Goal: Task Accomplishment & Management: Manage account settings

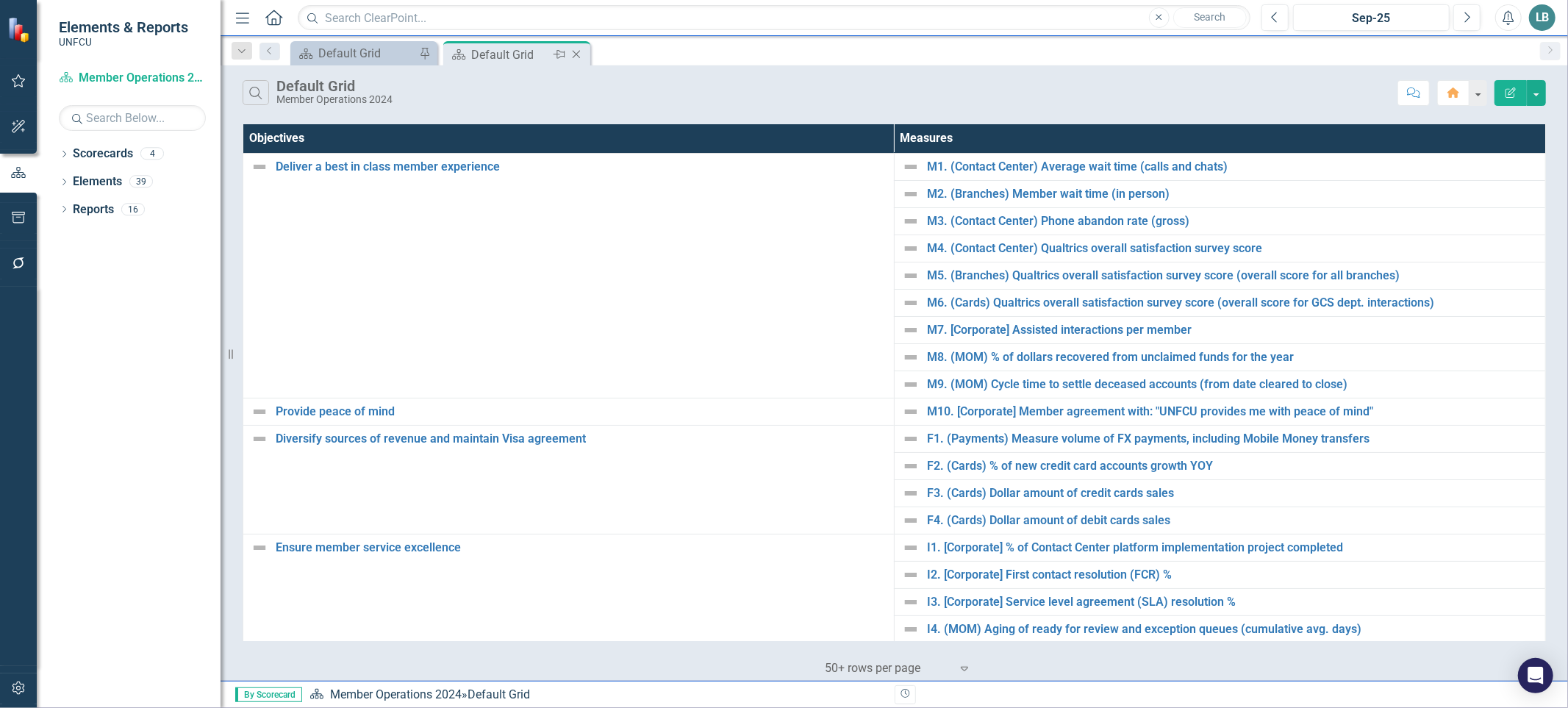
click at [578, 53] on icon "Close" at bounding box center [575, 54] width 14 height 12
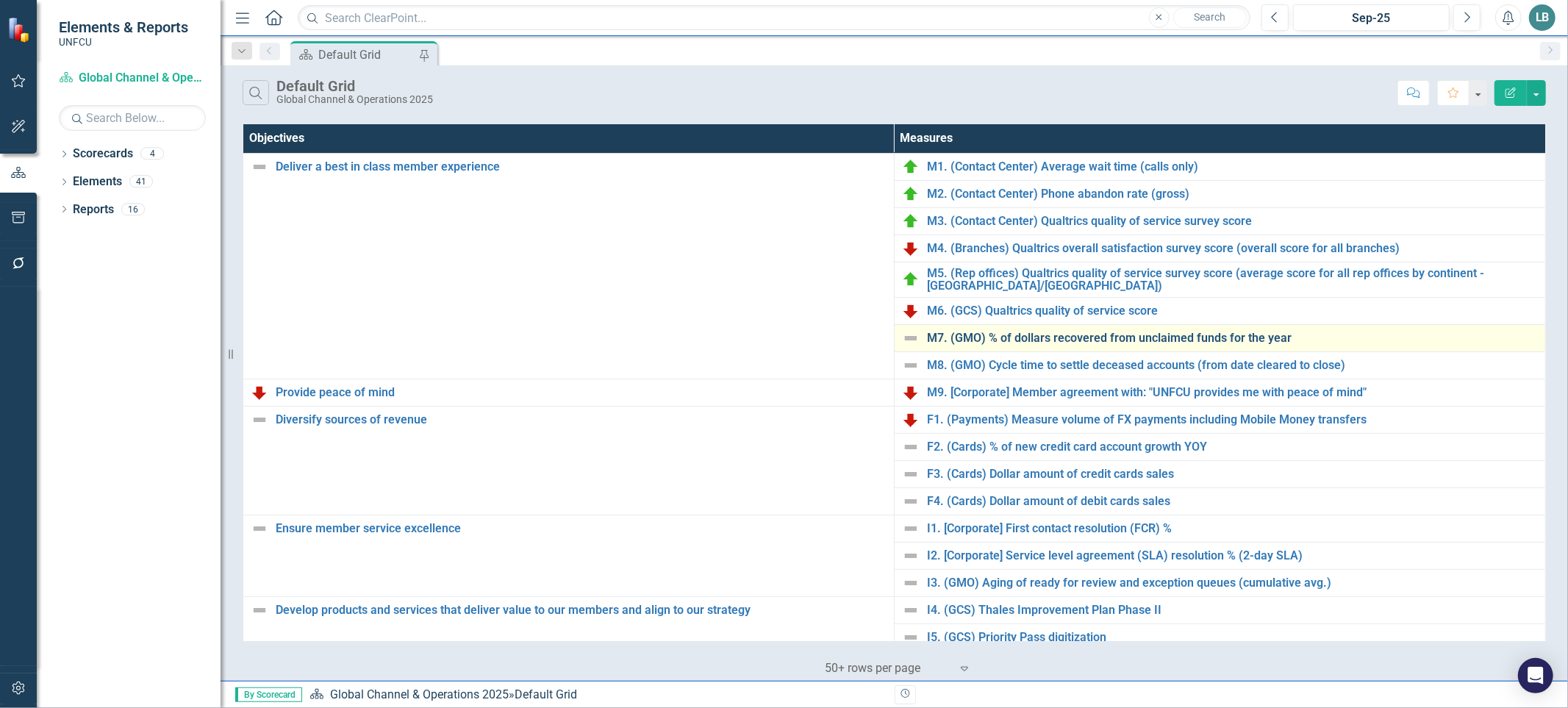
click at [1250, 341] on link "M7. (GMO) % of dollars recovered from unclaimed funds for the year" at bounding box center [1233, 339] width 611 height 14
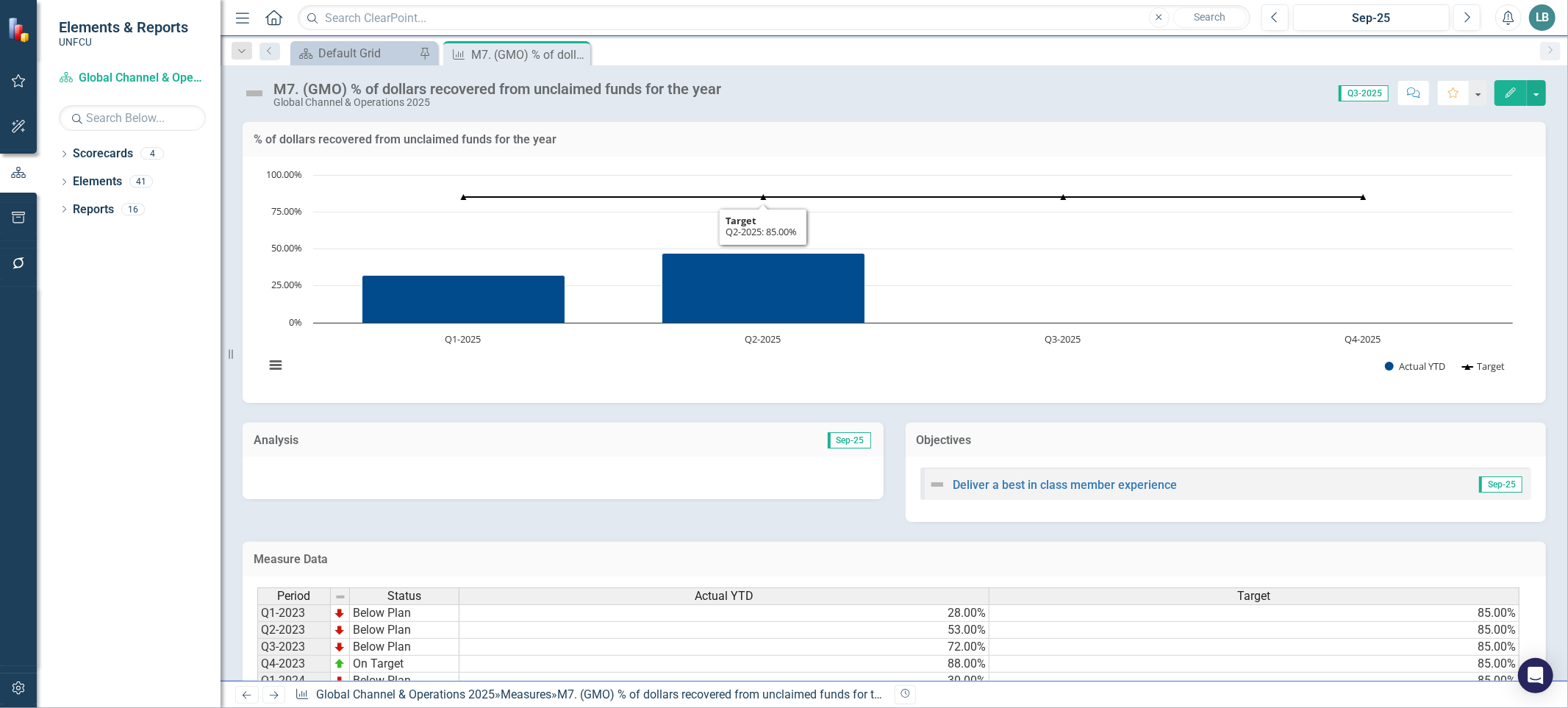
scroll to position [173, 0]
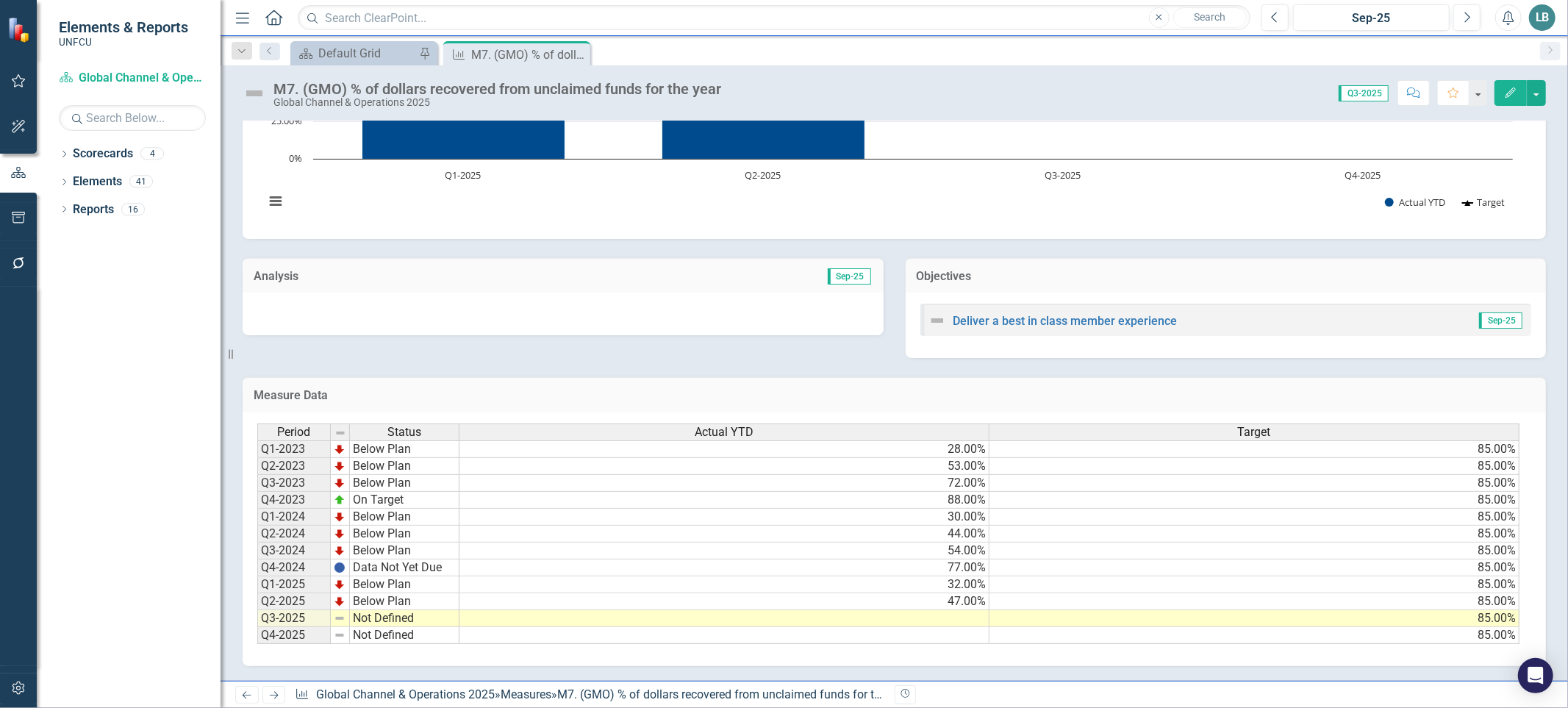
click at [958, 610] on td at bounding box center [724, 619] width 530 height 17
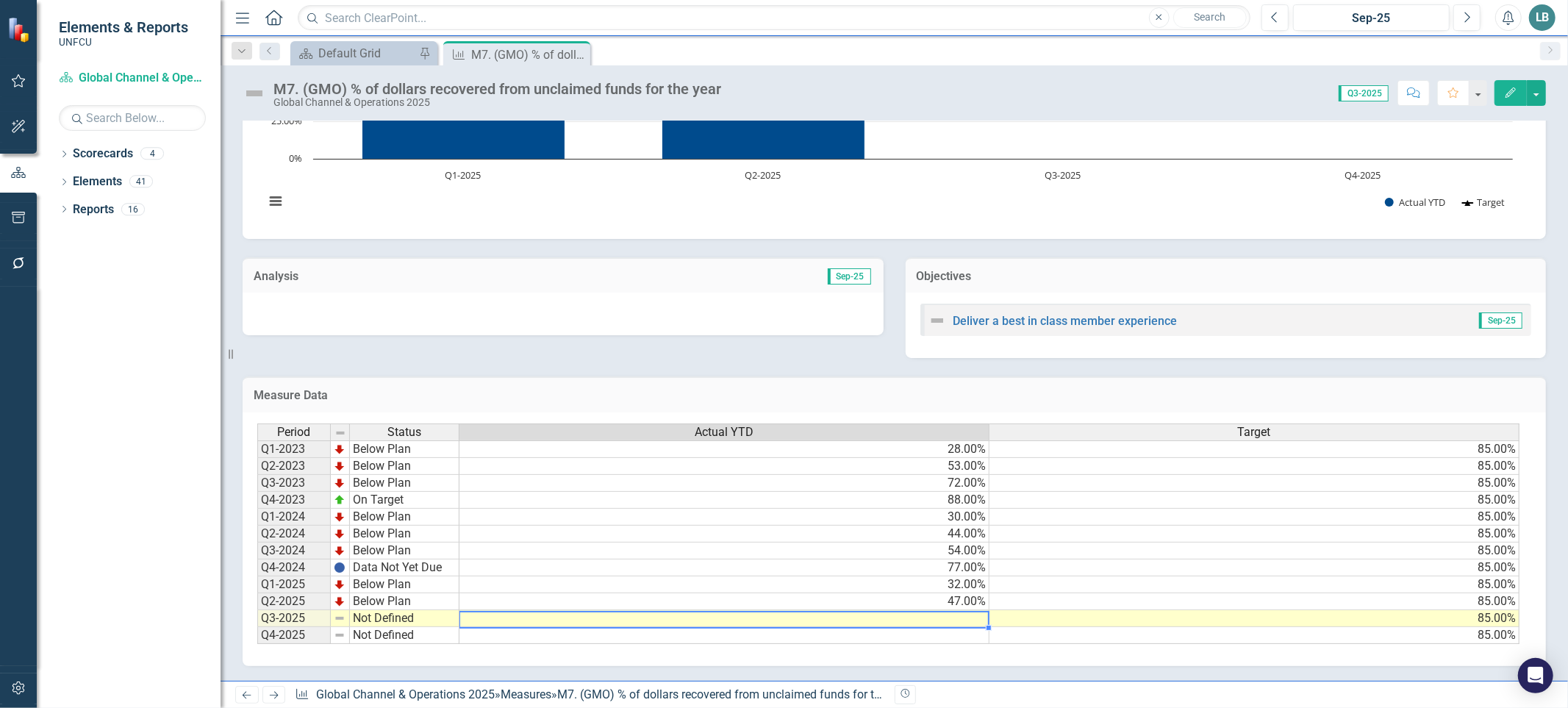
click at [958, 610] on td at bounding box center [724, 619] width 530 height 17
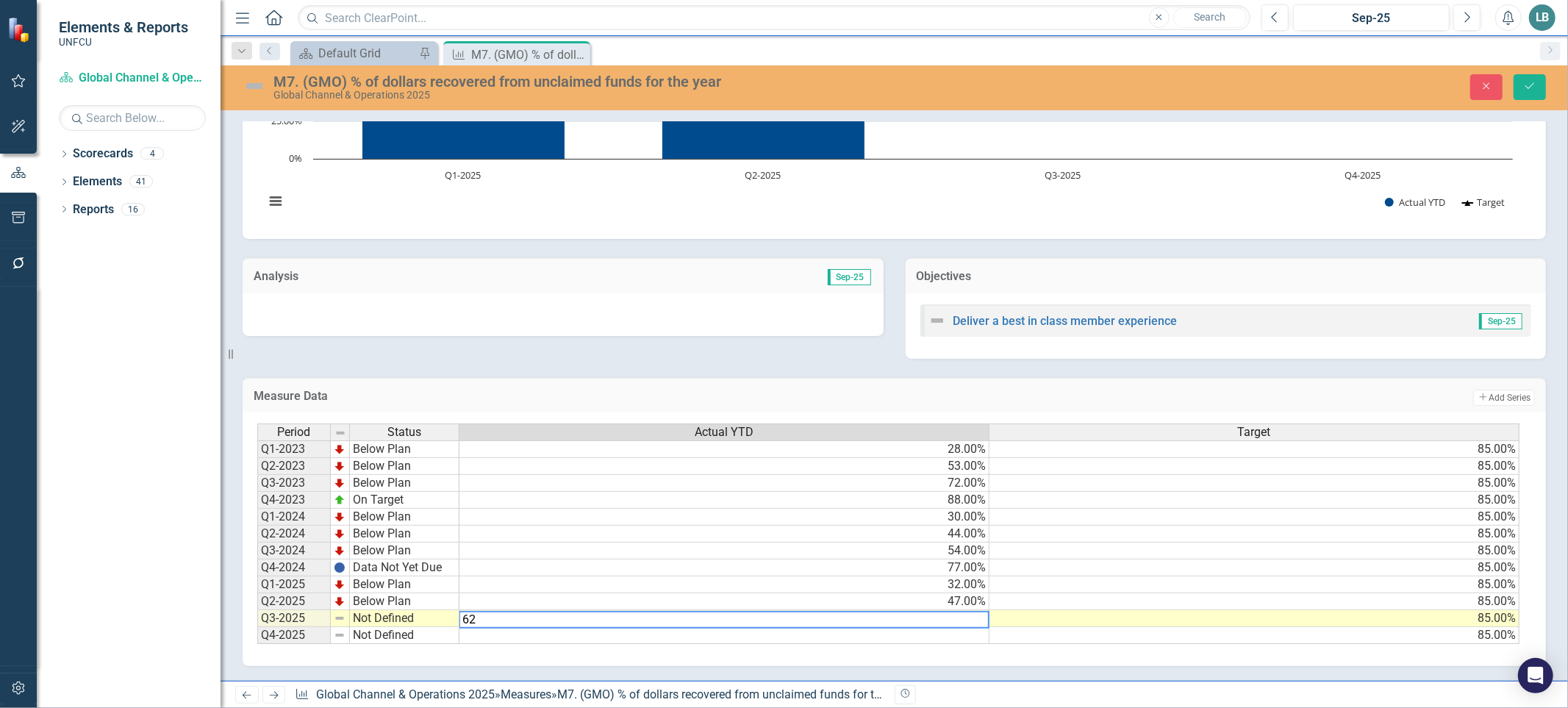
type textarea "62"
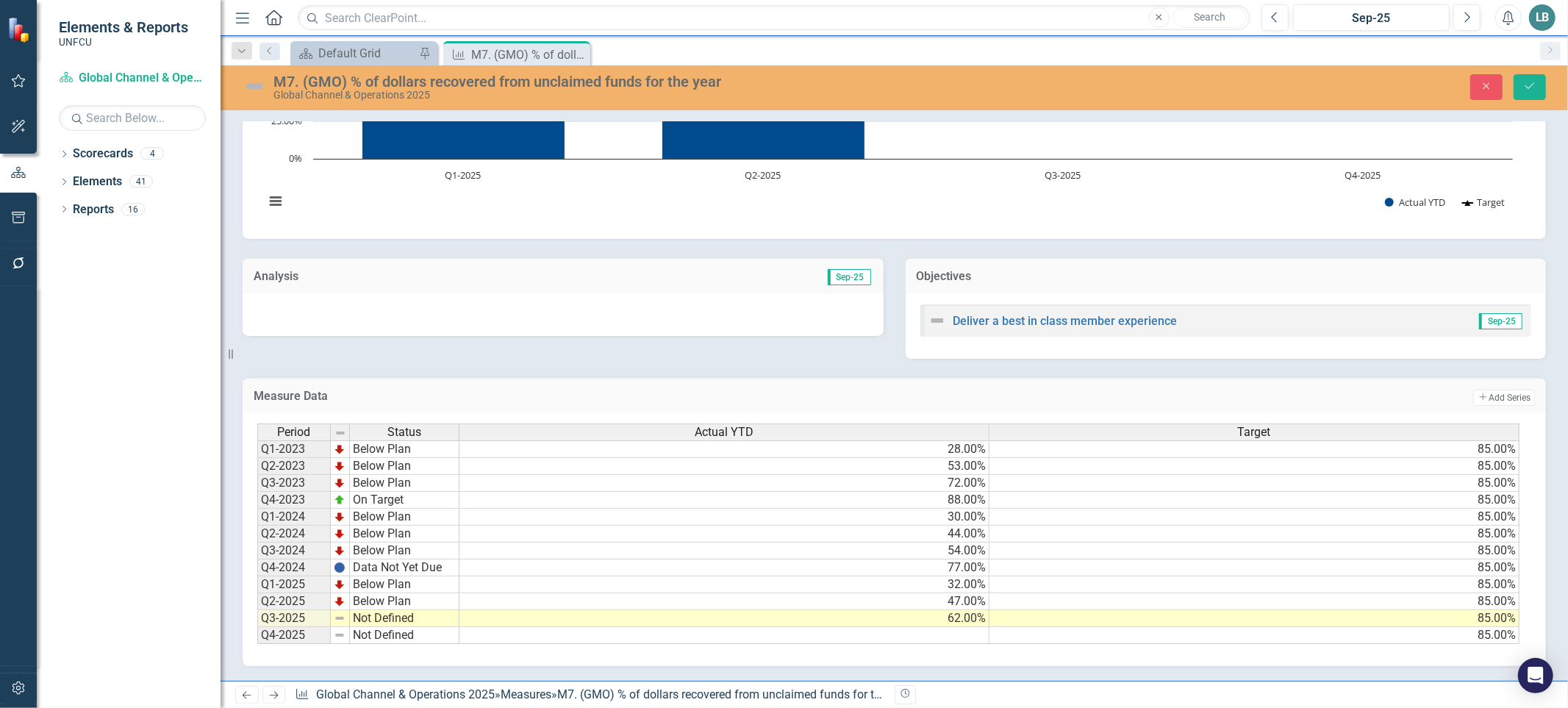
click at [973, 663] on div "Period Status Actual YTD Target Q1-2023 Below Plan 28.00% 85.00% Q2-2023 Below …" at bounding box center [894, 540] width 1303 height 254
click at [386, 610] on td "Not Defined" at bounding box center [404, 619] width 110 height 17
click at [383, 540] on div "Period Status Actual YTD Target Q1-2023 Below Plan 28.00% 85.00% Q2-2023 Below …" at bounding box center [889, 534] width 1263 height 221
click at [383, 611] on td "On Target" at bounding box center [404, 619] width 110 height 17
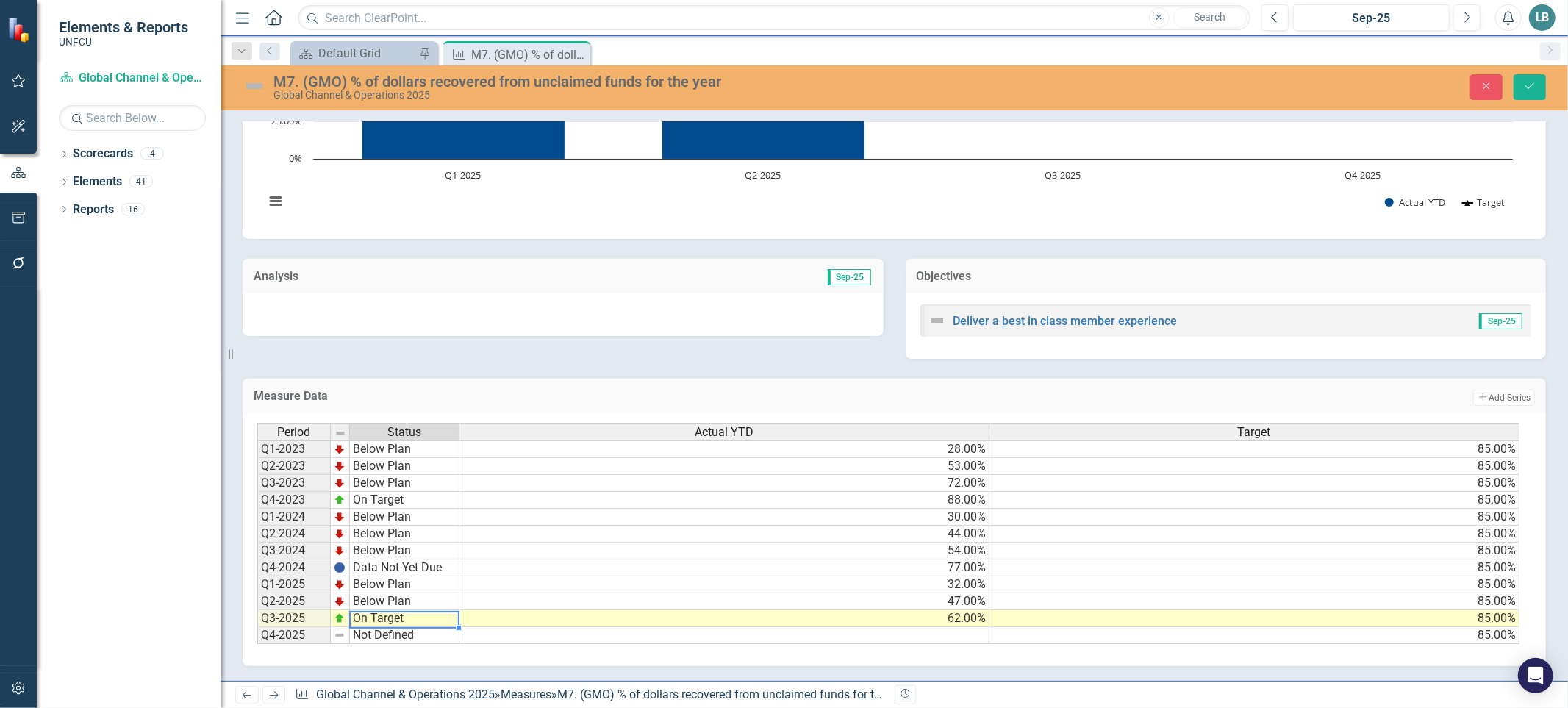
click at [386, 613] on td "On Target" at bounding box center [404, 619] width 110 height 17
type textarea "Below Plan"
click at [390, 571] on div "Period Status Actual YTD Target Q1-2023 Below Plan 28.00% 85.00% Q2-2023 Below …" at bounding box center [889, 534] width 1263 height 221
click at [1531, 85] on icon "Save" at bounding box center [1531, 86] width 14 height 10
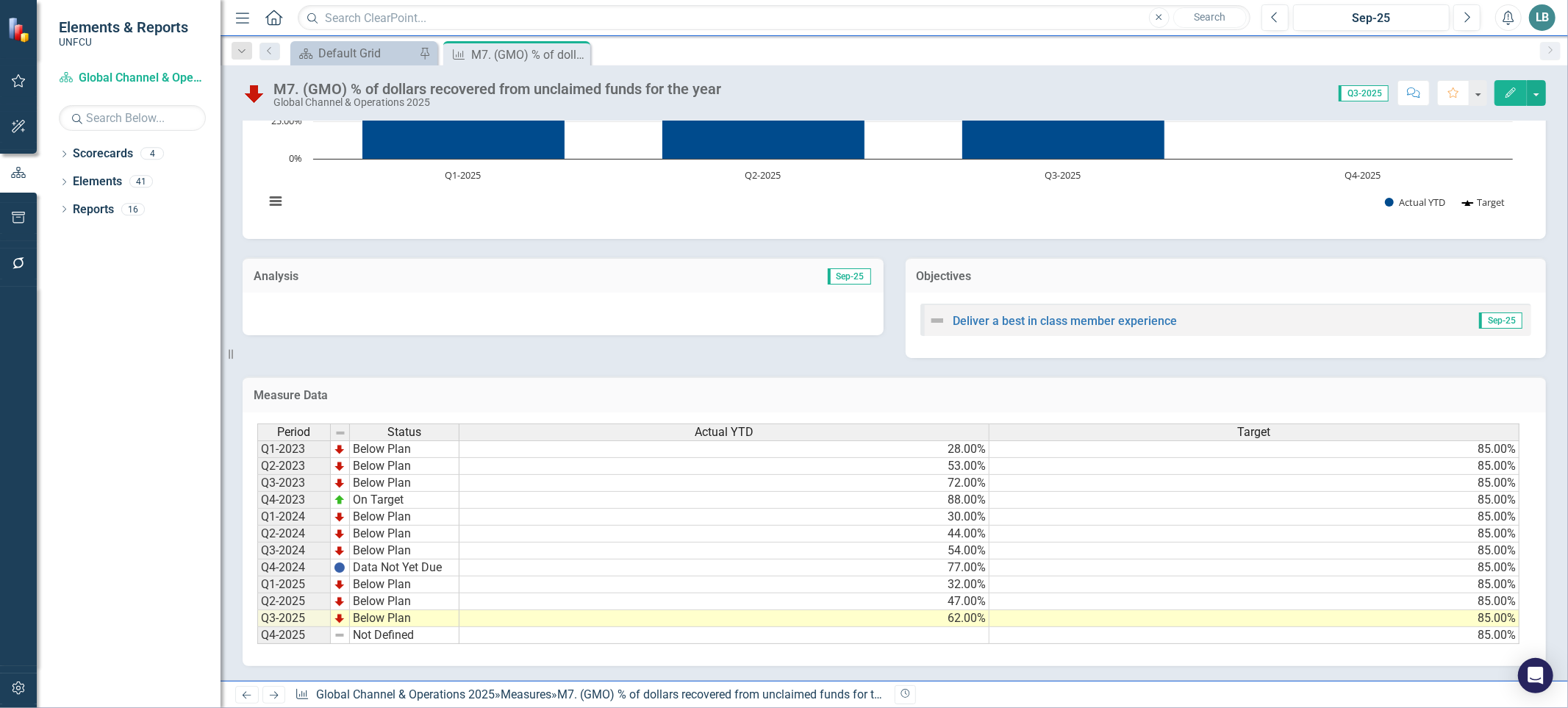
scroll to position [0, 0]
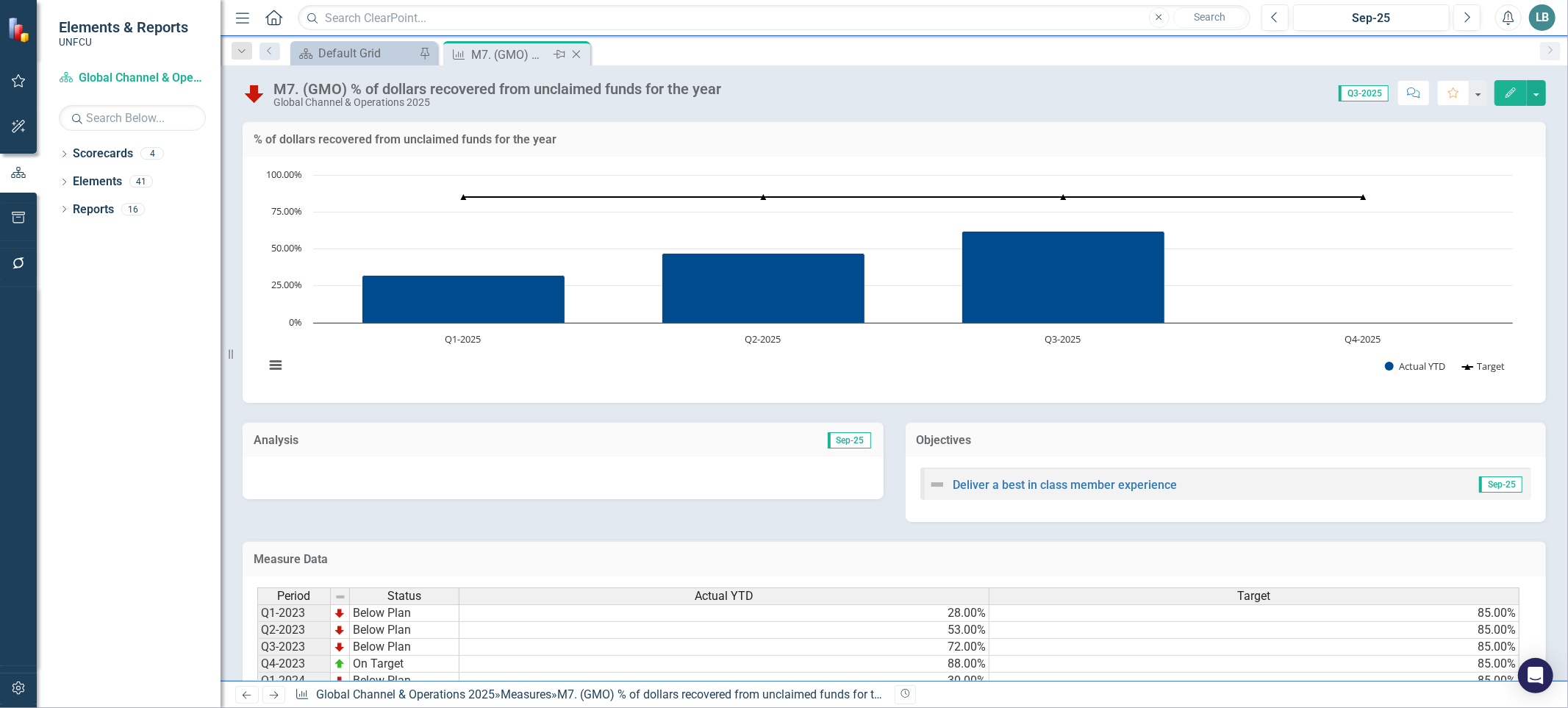
click at [575, 53] on icon "Close" at bounding box center [575, 54] width 14 height 12
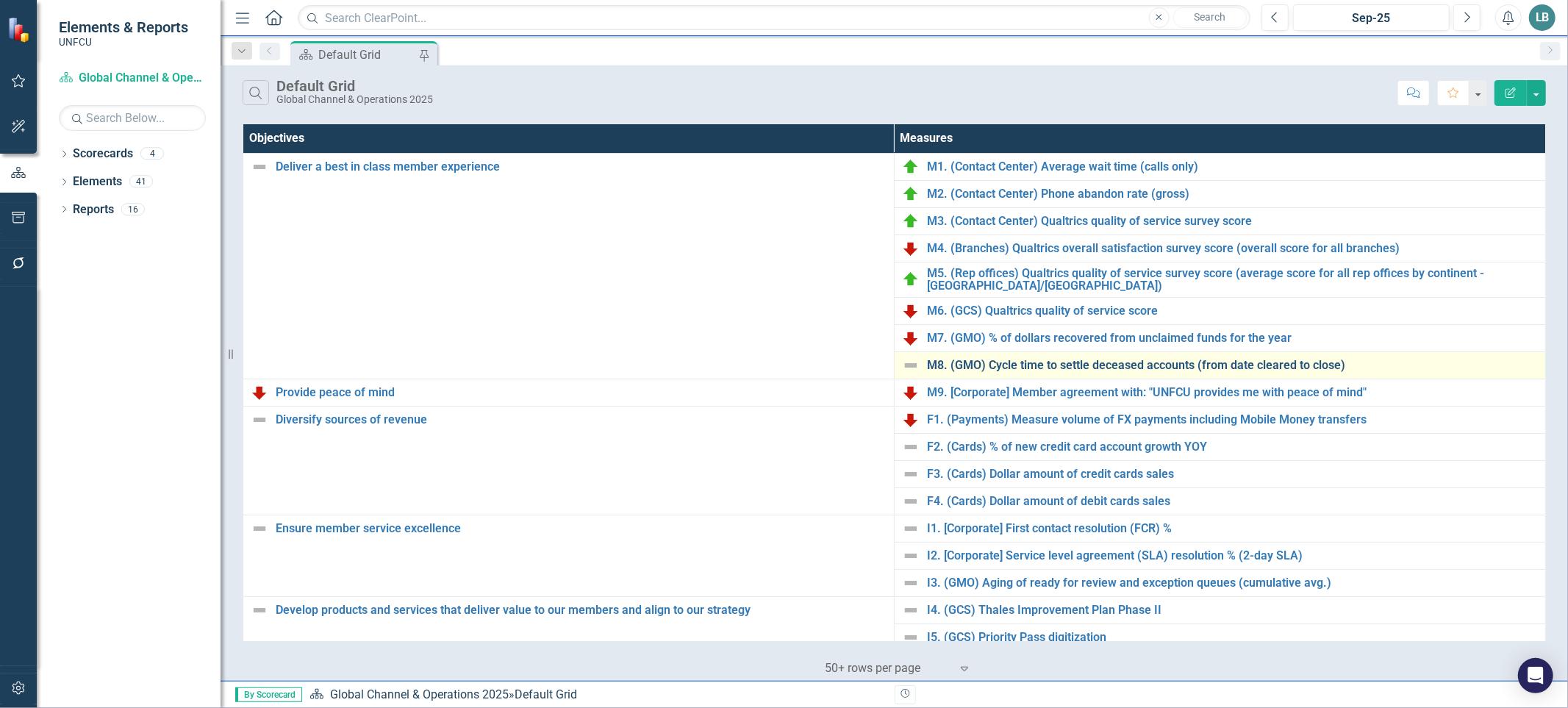
click at [1026, 360] on link "M8. (GMO) Cycle time to settle deceased accounts (from date cleared to close)" at bounding box center [1233, 365] width 611 height 14
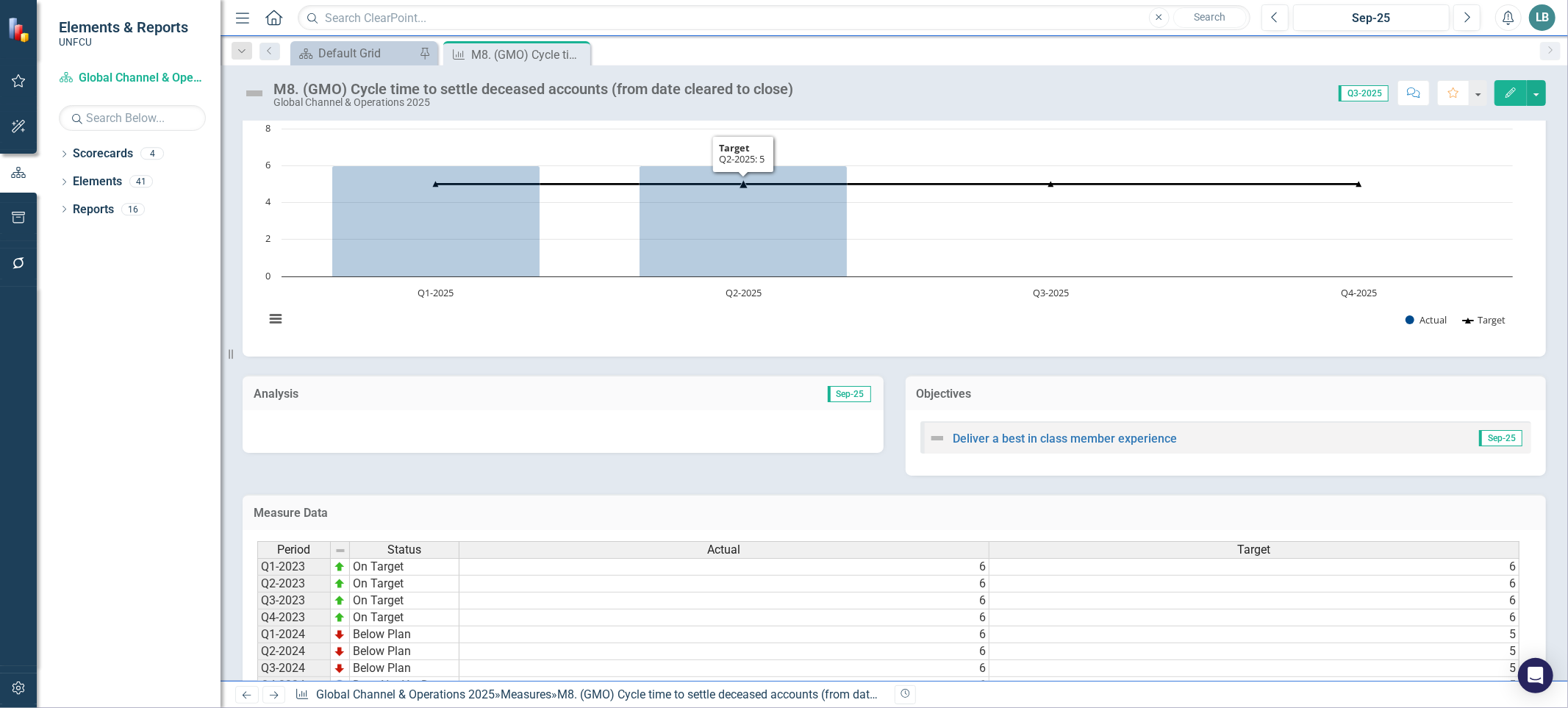
scroll to position [173, 0]
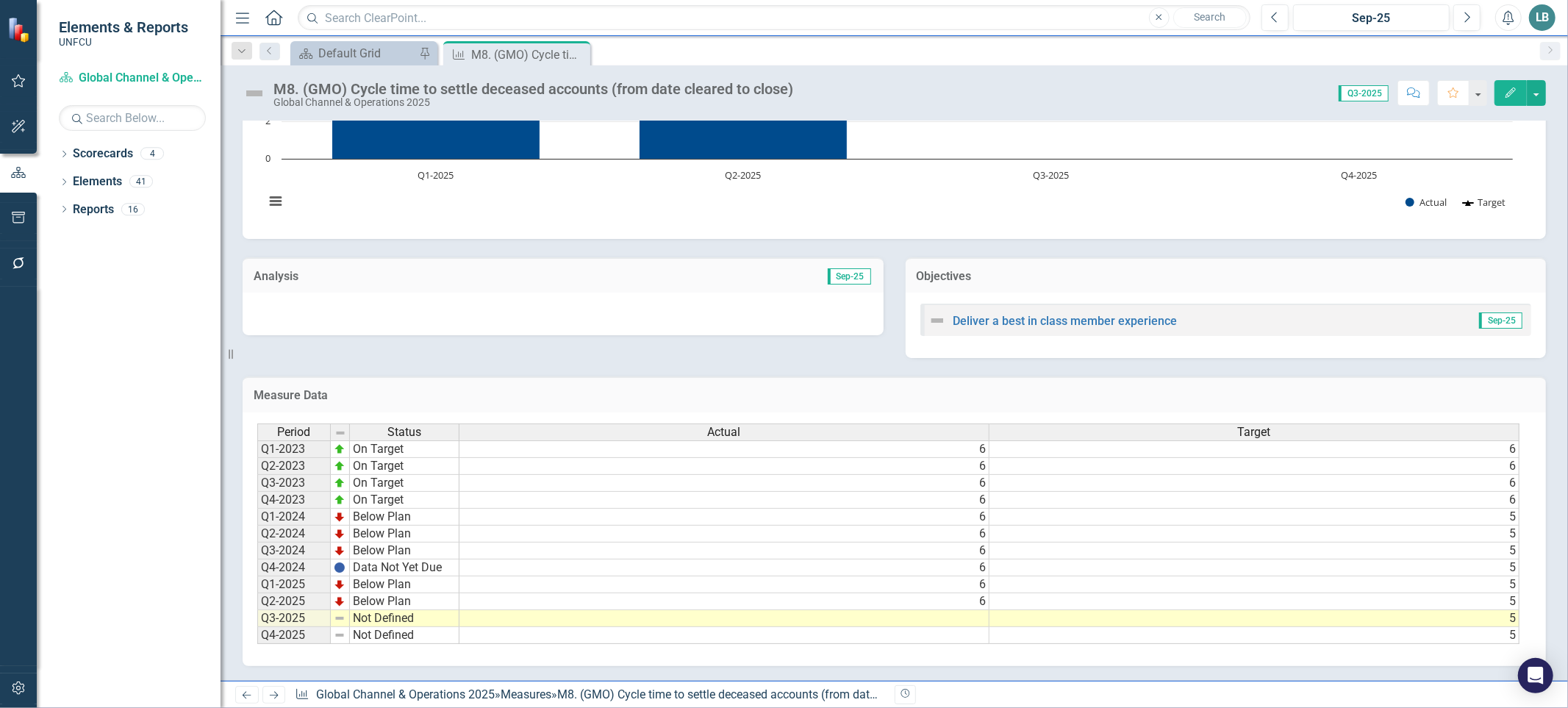
click at [936, 612] on td at bounding box center [724, 619] width 530 height 17
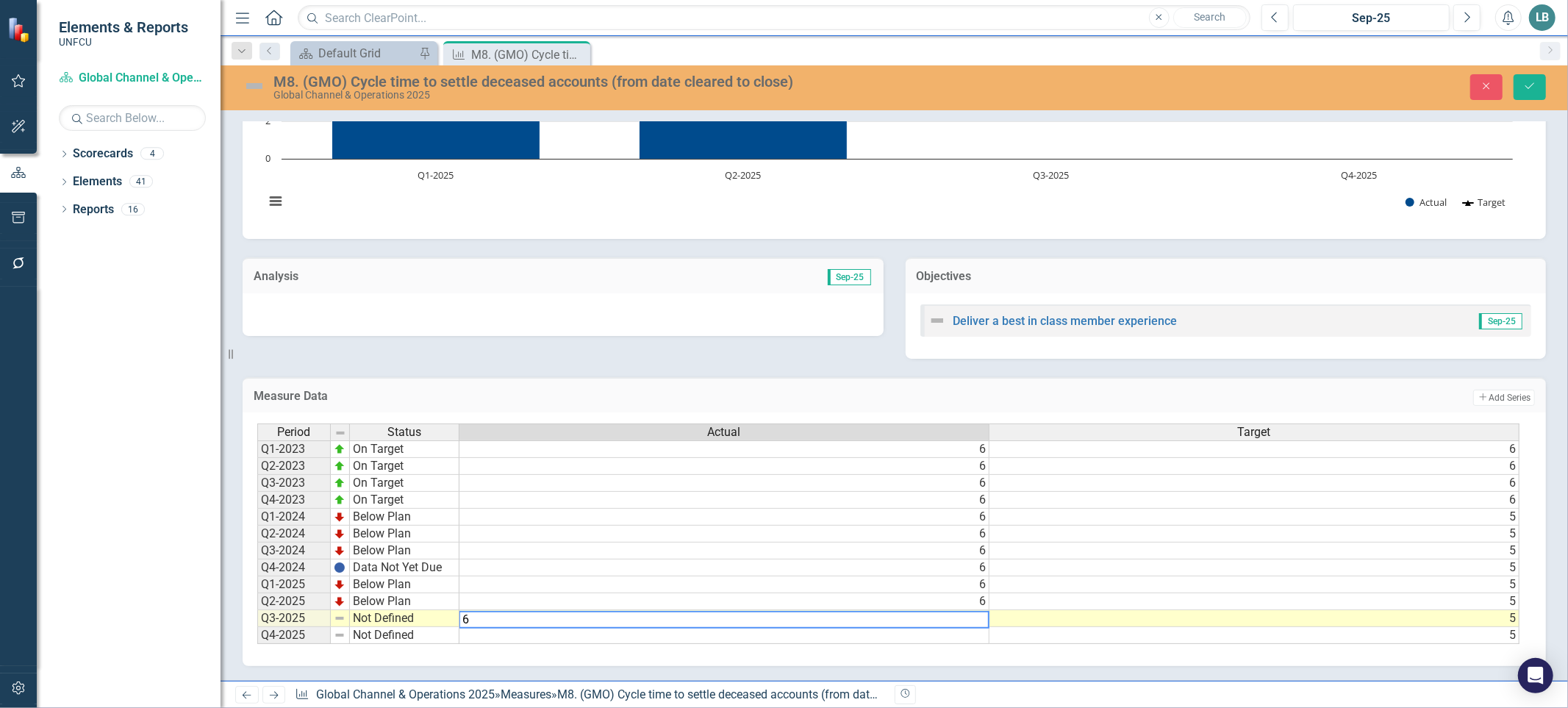
scroll to position [0, 0]
drag, startPoint x: 975, startPoint y: 639, endPoint x: 1140, endPoint y: 644, distance: 165.1
click at [1140, 644] on div "Period Status Actual Target Q1-2023 On Target 6 6 Q2-2023 On Target 6 6 Q3-2023…" at bounding box center [889, 534] width 1263 height 221
type textarea "6"
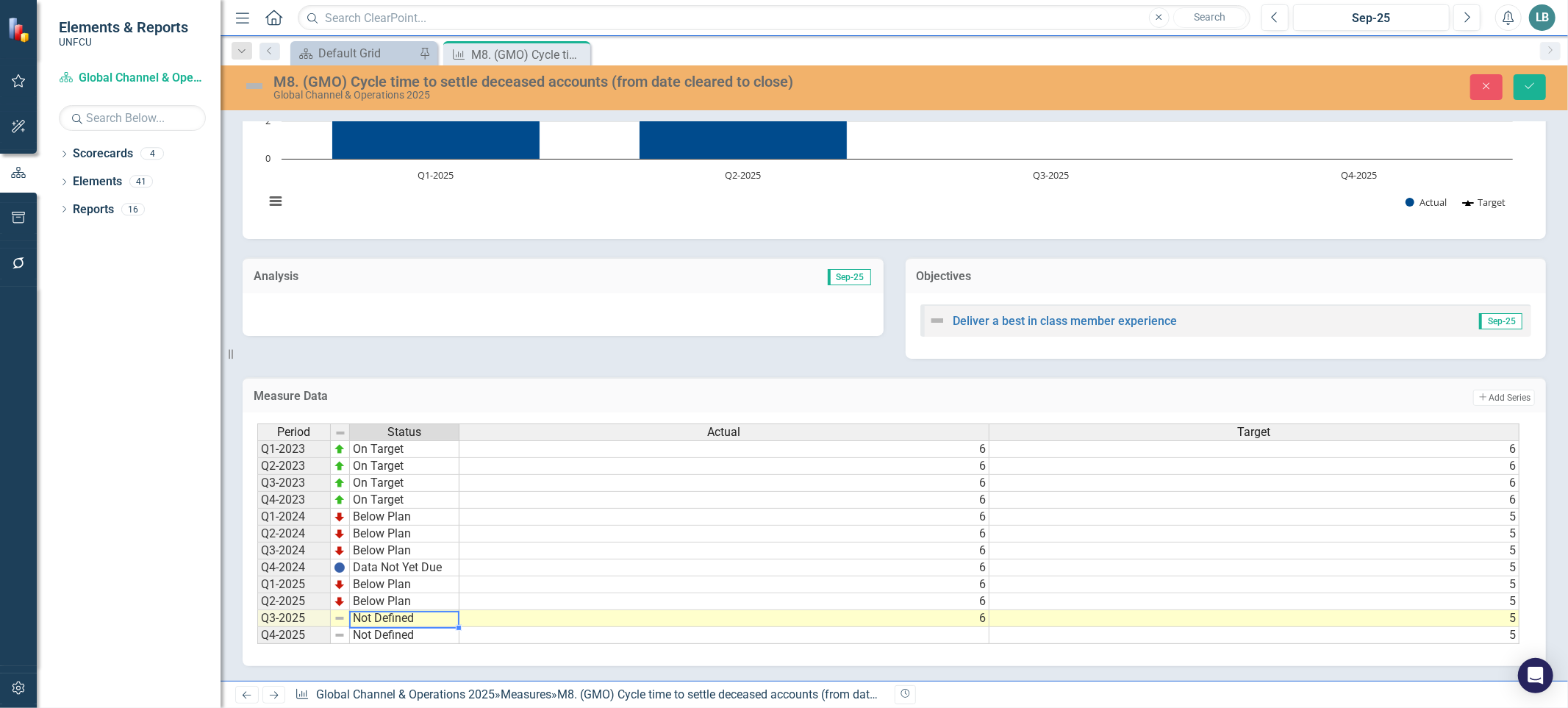
click at [399, 612] on td "Not Defined" at bounding box center [404, 619] width 110 height 17
type textarea "Below Plan"
click at [391, 568] on div "Period Status Actual Target Q1-2023 On Target 6 6 Q2-2023 On Target 6 6 Q3-2023…" at bounding box center [889, 534] width 1263 height 221
drag, startPoint x: 1034, startPoint y: 638, endPoint x: 1182, endPoint y: 637, distance: 148.0
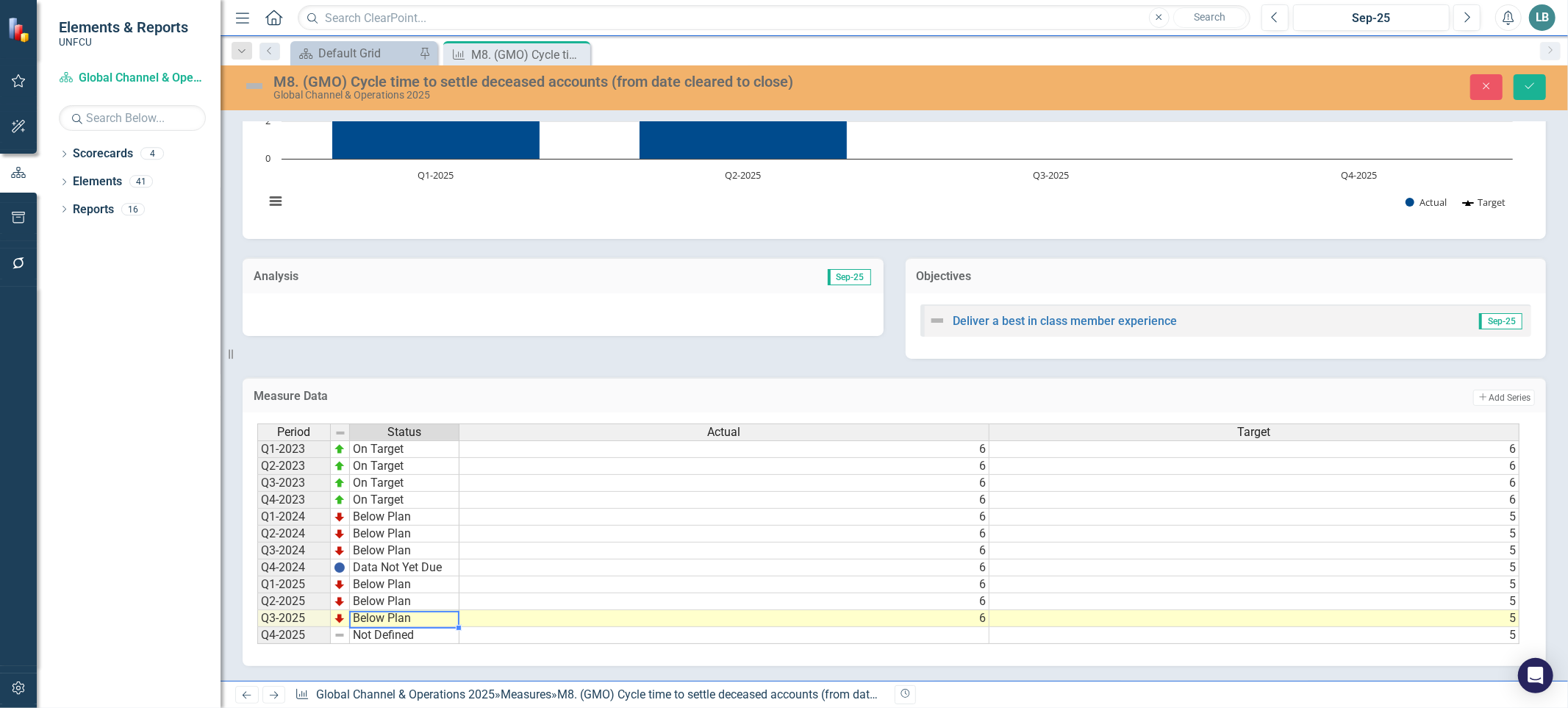
click at [1182, 637] on div "Period Status Actual Target Q1-2023 On Target 6 6 Q2-2023 On Target 6 6 Q3-2023…" at bounding box center [889, 534] width 1263 height 221
click at [1373, 671] on div "Cycle time to settle deceased accounts (business days) Chart Combination chart …" at bounding box center [894, 309] width 1348 height 742
drag, startPoint x: 1261, startPoint y: 642, endPoint x: 1405, endPoint y: 642, distance: 144.0
click at [1405, 642] on div "Period Status Actual Target Q1-2023 On Target 6 6 Q2-2023 On Target 6 6 Q3-2023…" at bounding box center [889, 534] width 1263 height 221
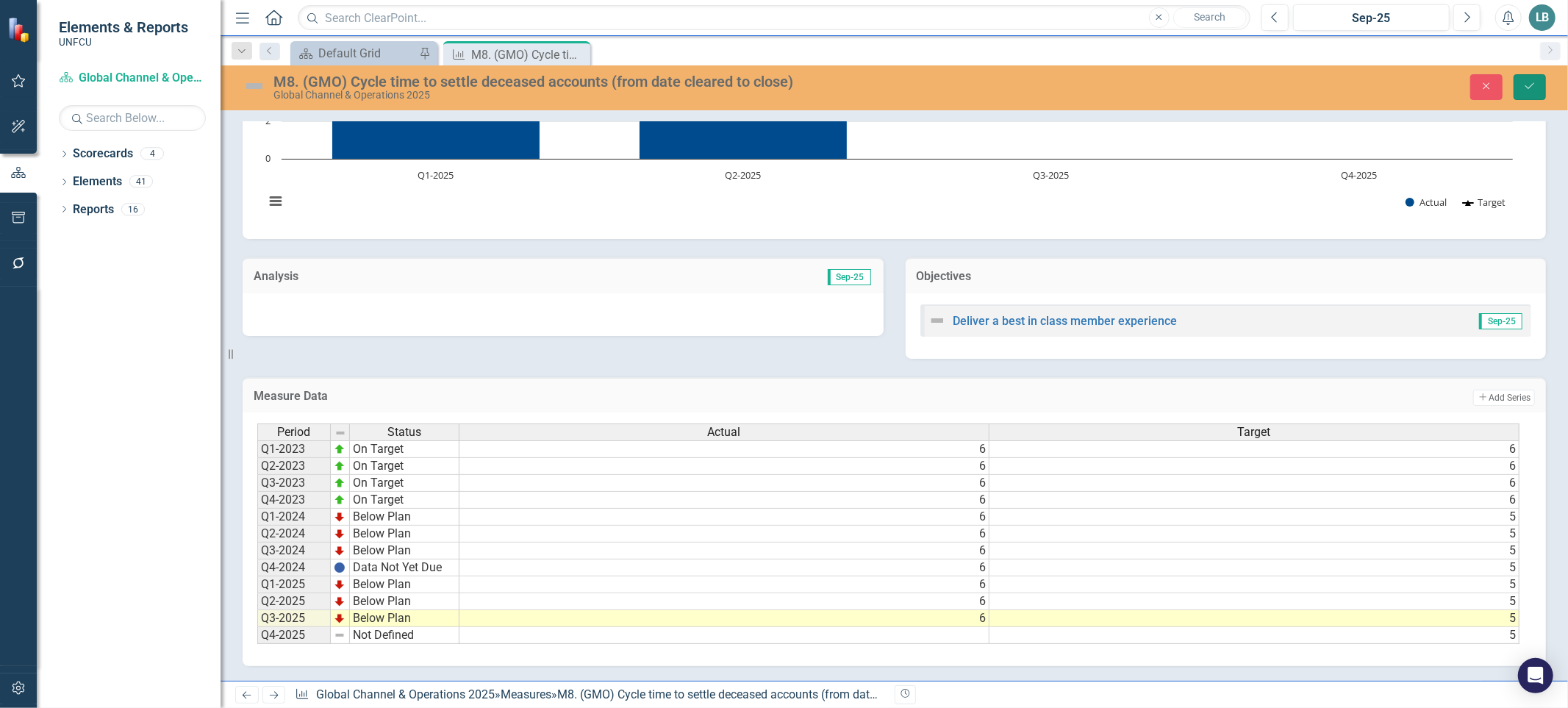
click at [1515, 94] on button "Save" at bounding box center [1530, 87] width 32 height 26
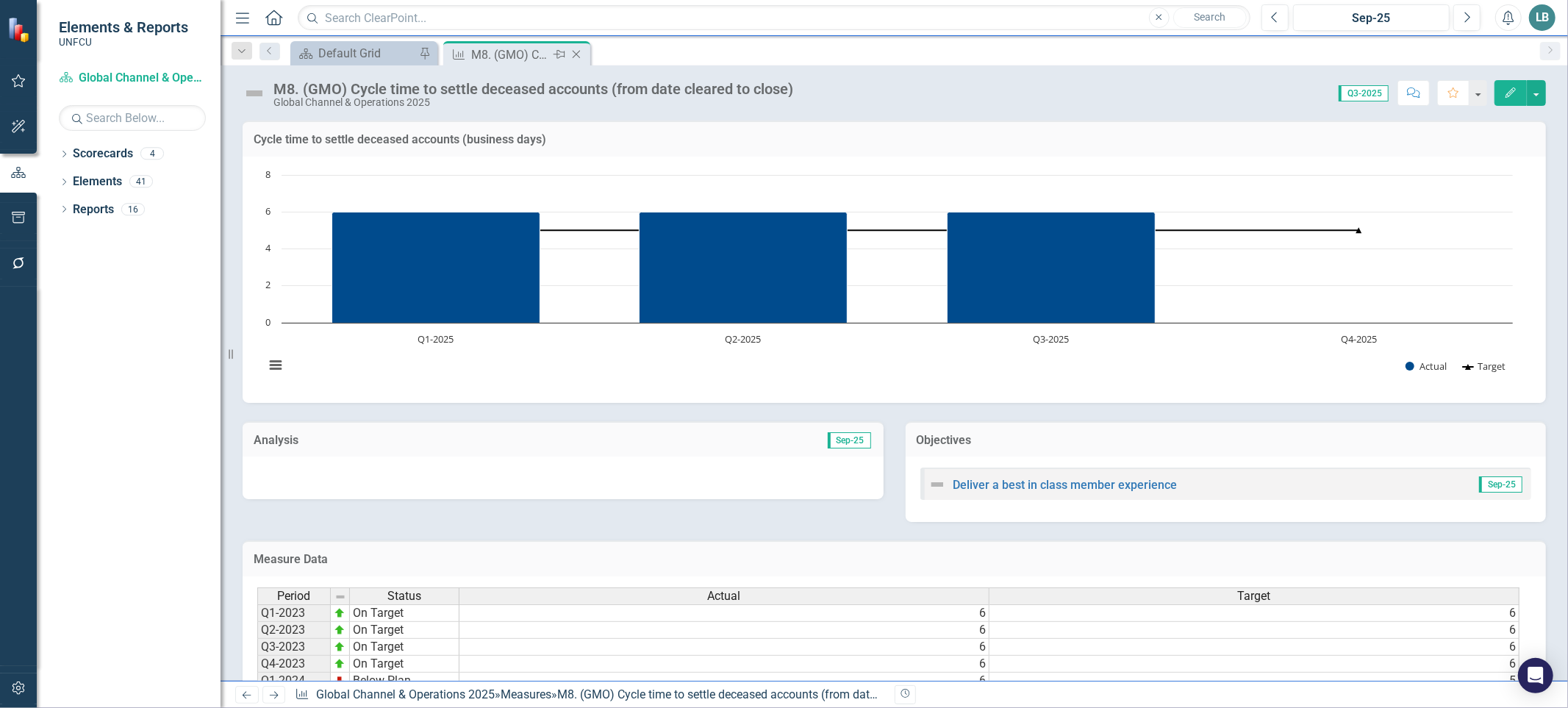
click at [572, 47] on div "Close" at bounding box center [578, 55] width 19 height 19
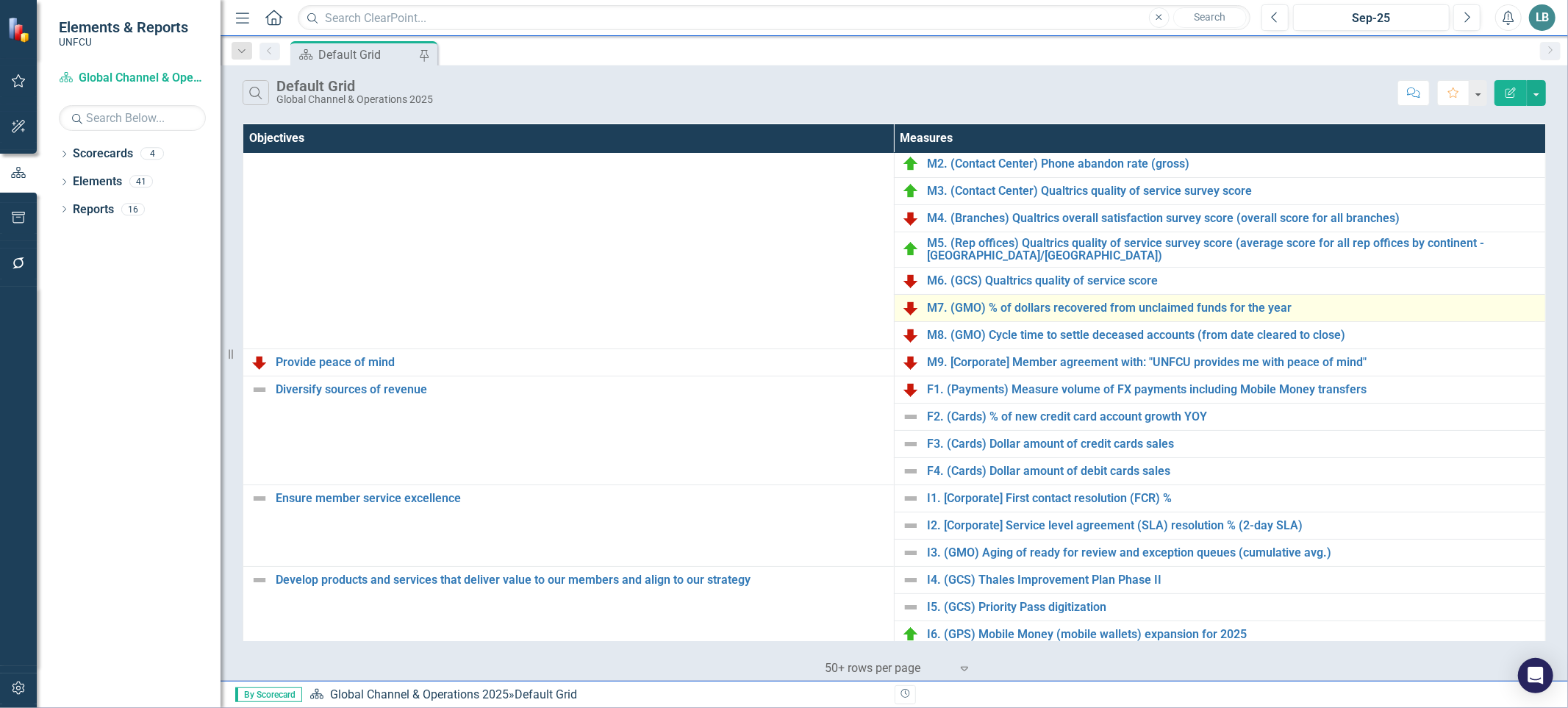
scroll to position [46, 0]
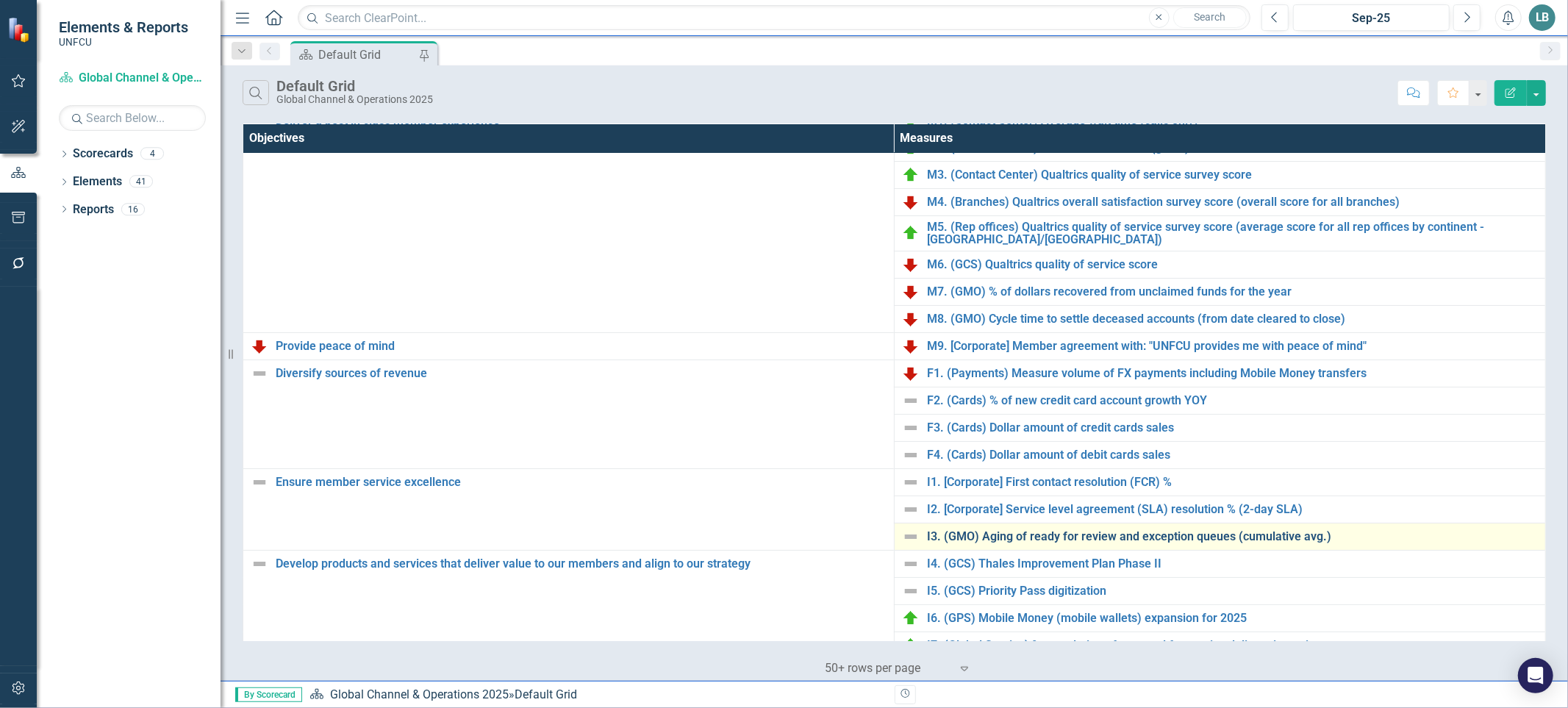
click at [959, 542] on link "I3. (GMO) Aging of ready for review and exception queues (cumulative avg.)" at bounding box center [1233, 537] width 611 height 14
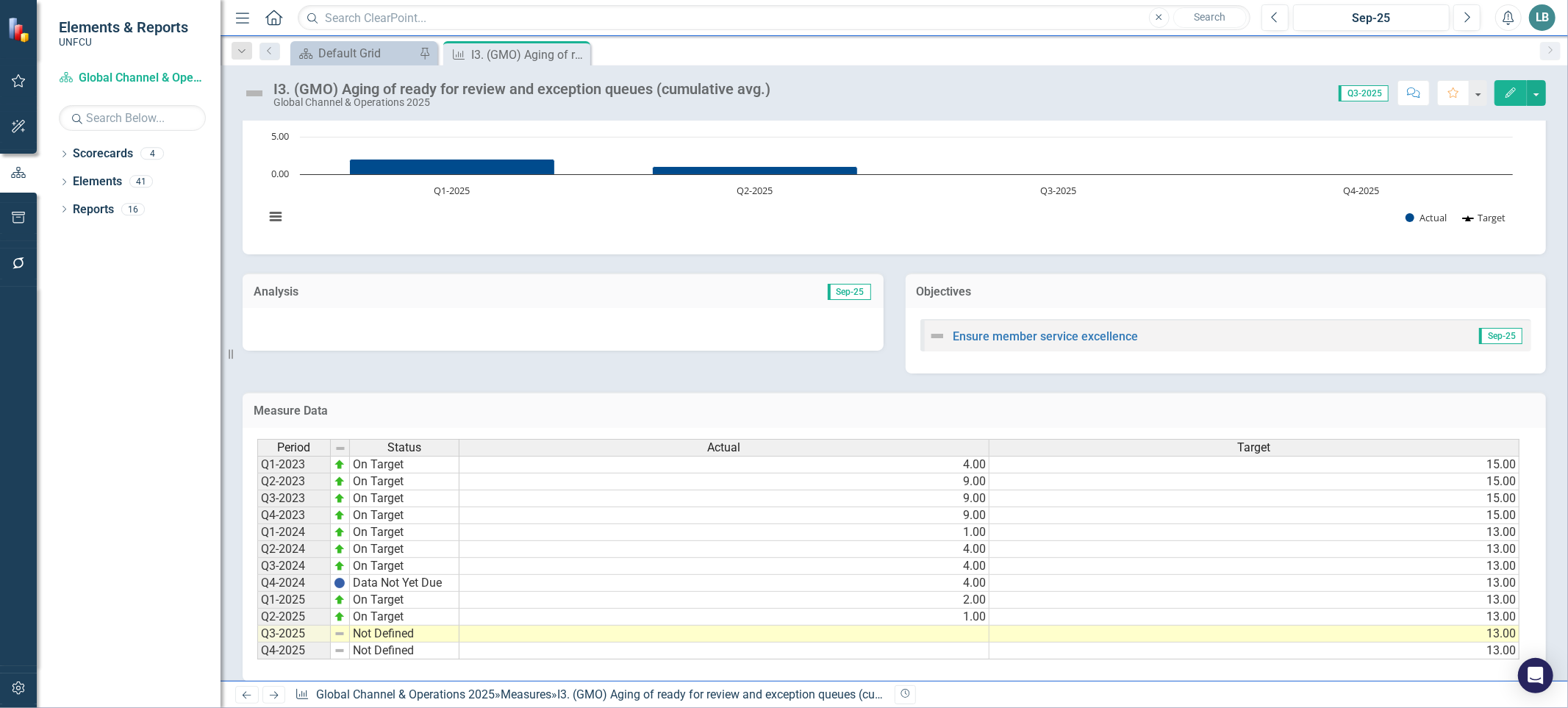
scroll to position [173, 0]
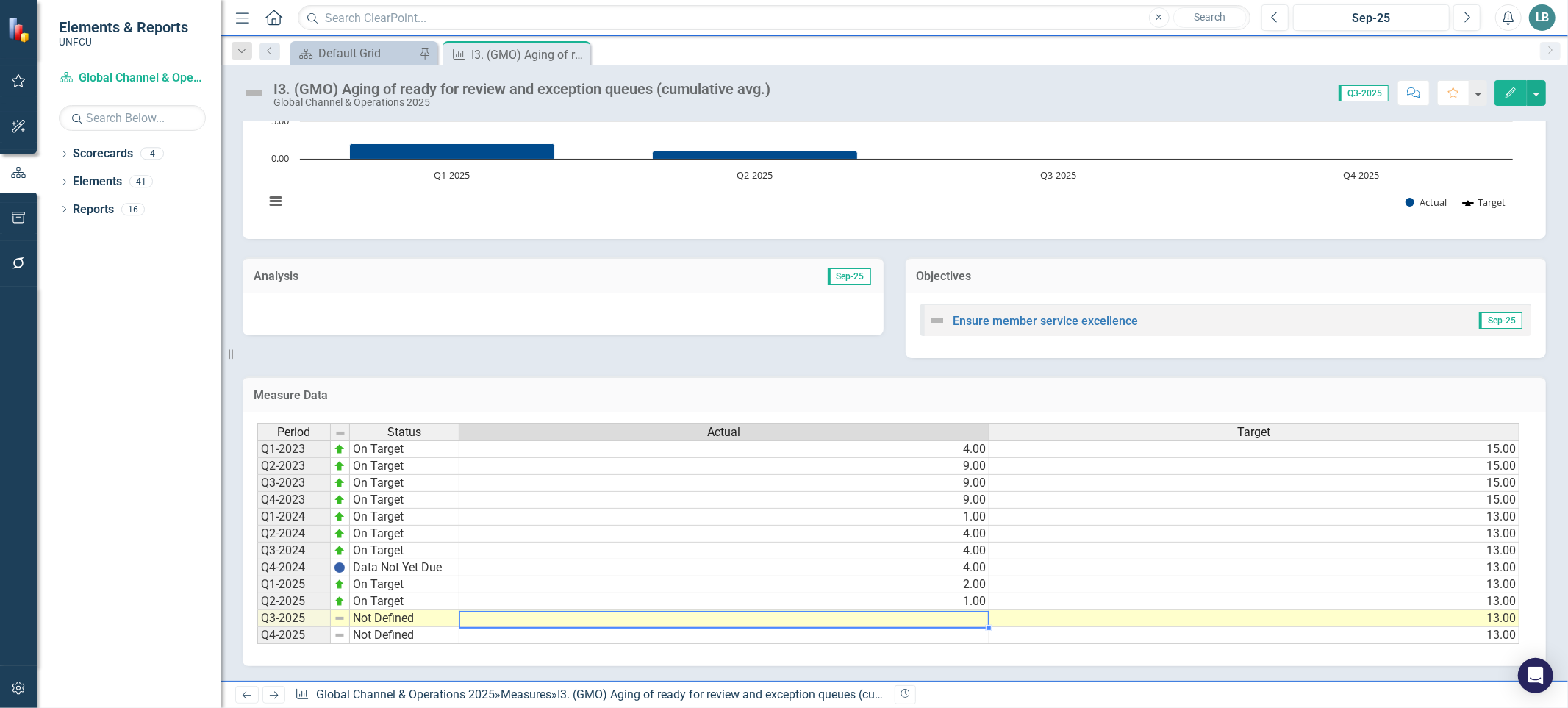
click at [947, 612] on td at bounding box center [724, 619] width 530 height 17
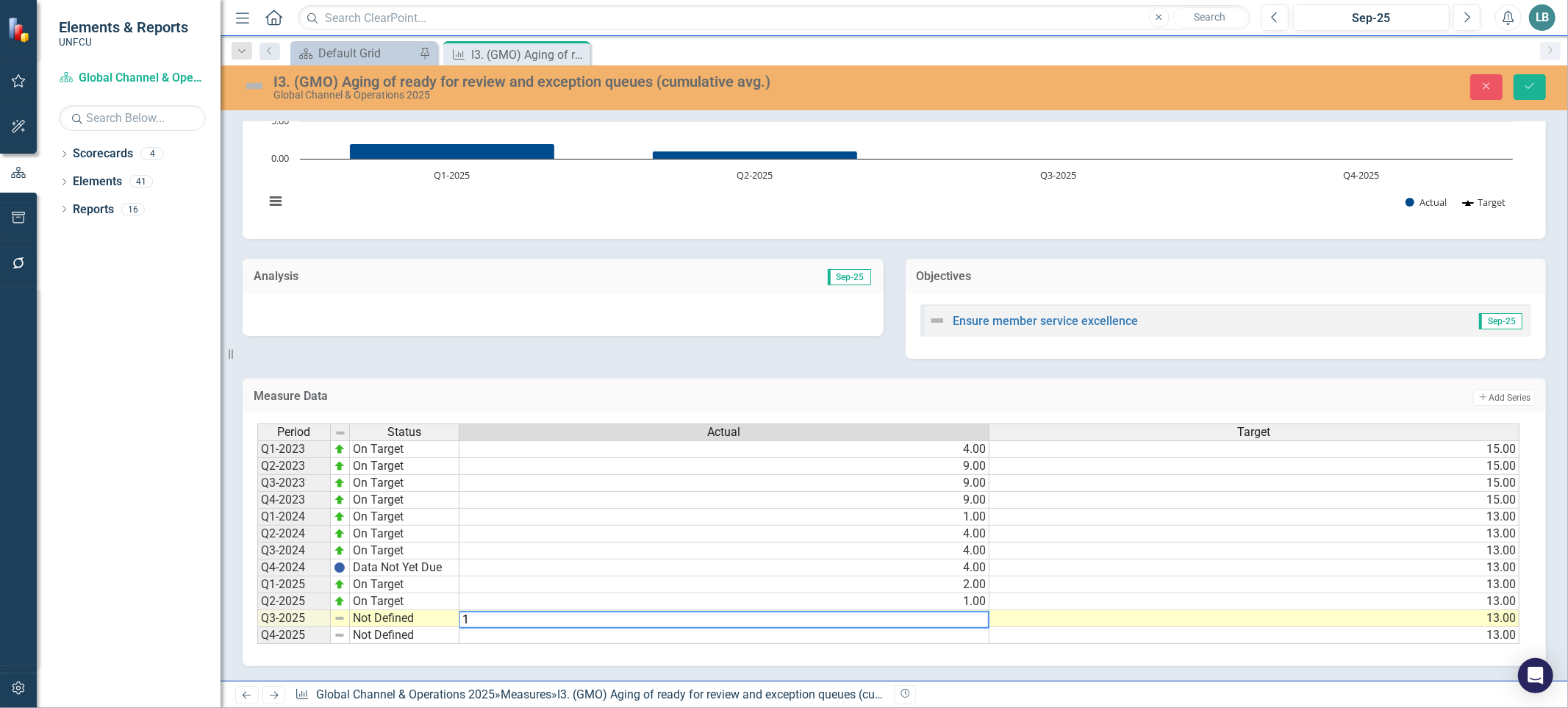
type textarea "1"
click at [927, 652] on div "Period Status Actual Target Q1-2023 On Target 4.00 15.00 Q2-2023 On Target 9.00…" at bounding box center [894, 540] width 1303 height 254
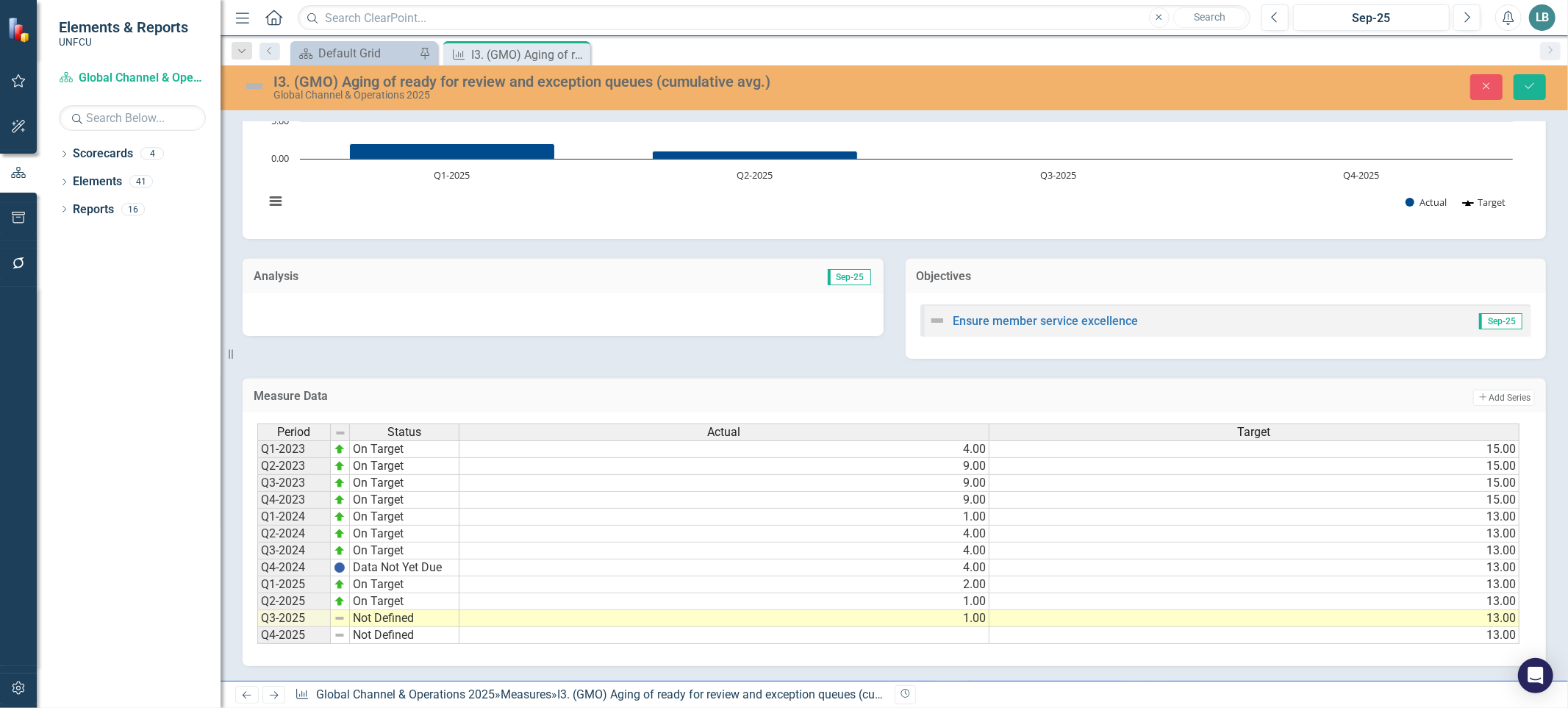
click at [406, 610] on td "Not Defined" at bounding box center [404, 619] width 110 height 17
type textarea "On Target"
click at [378, 536] on div "Period Status Actual Target Q1-2023 On Target 4.00 15.00 Q2-2023 On Target 9.00…" at bounding box center [889, 534] width 1263 height 221
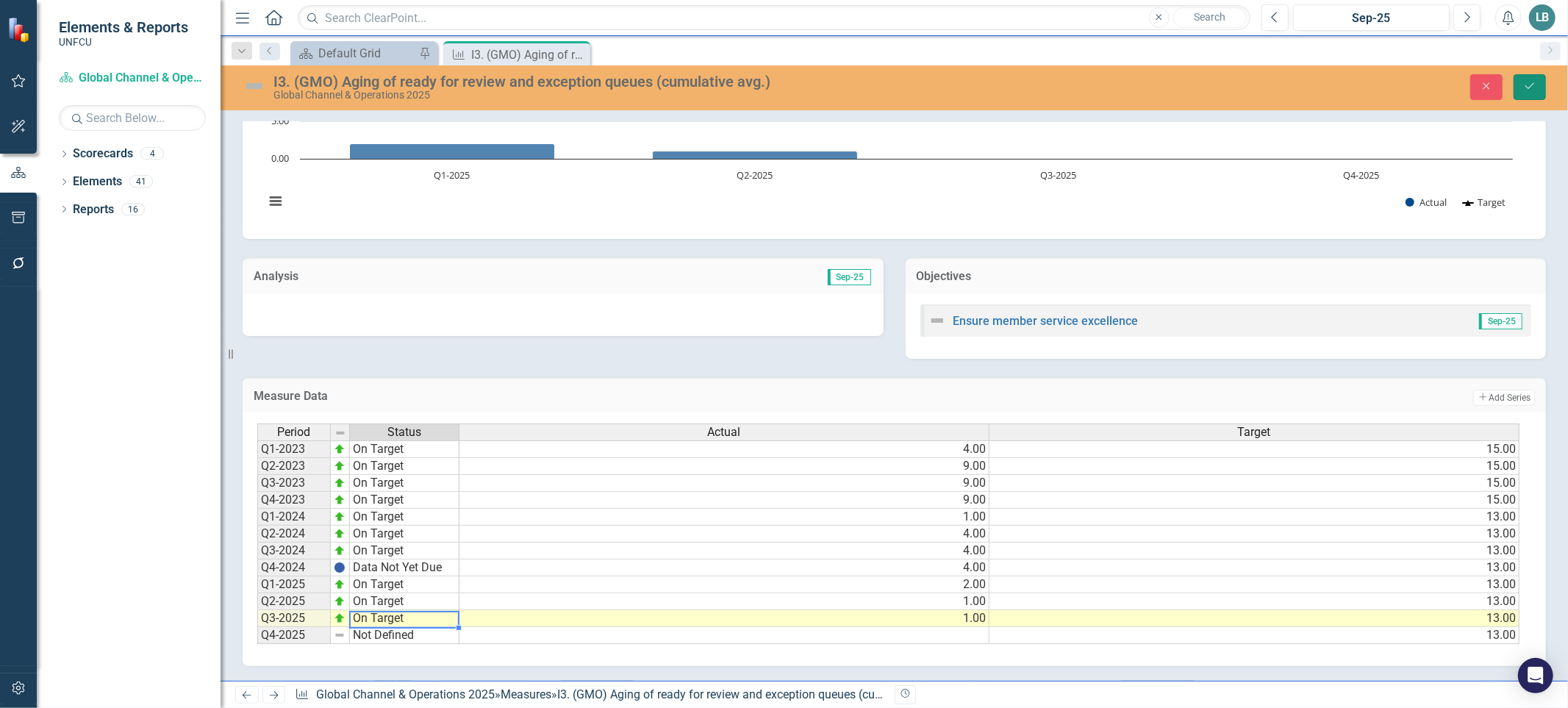
click at [1538, 87] on button "Save" at bounding box center [1530, 87] width 32 height 26
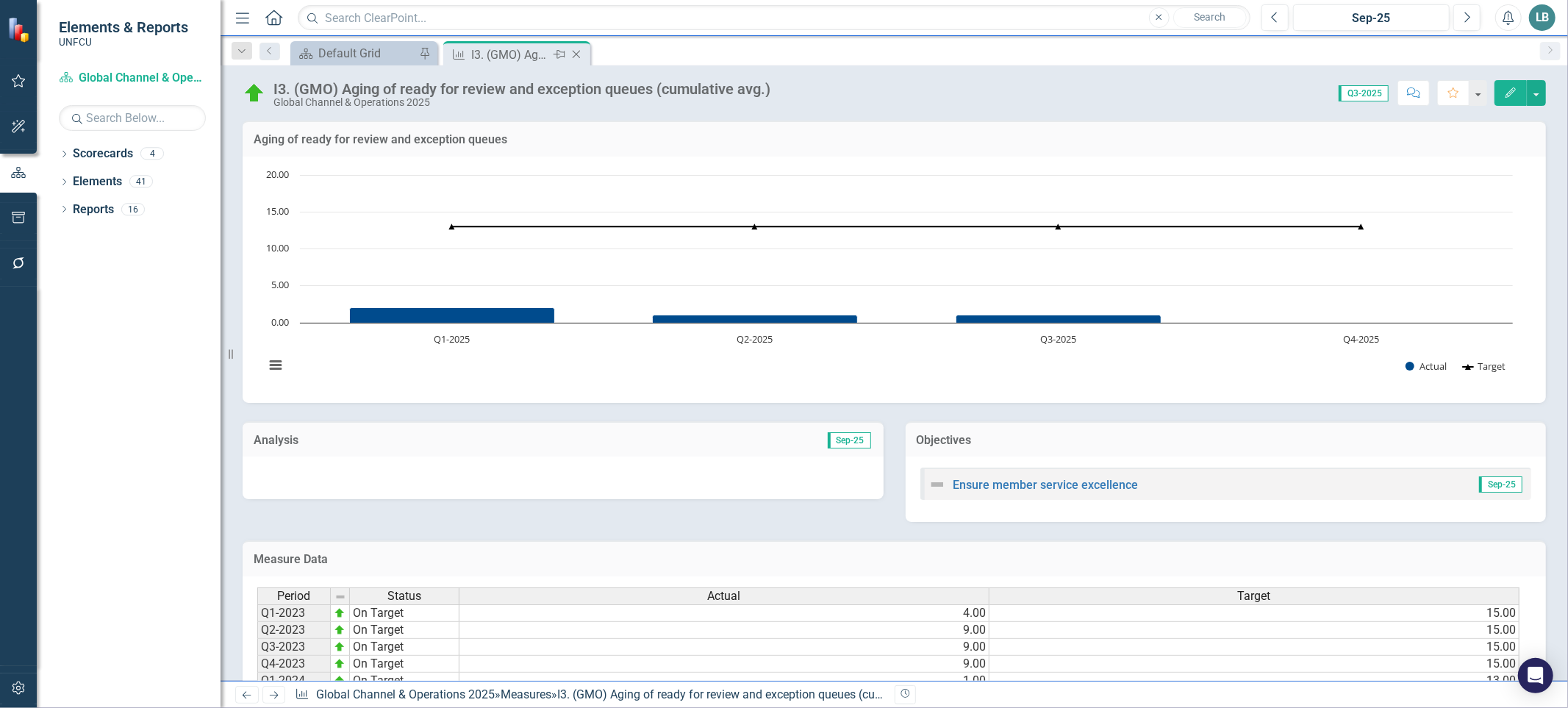
click at [577, 51] on icon "Close" at bounding box center [575, 54] width 14 height 12
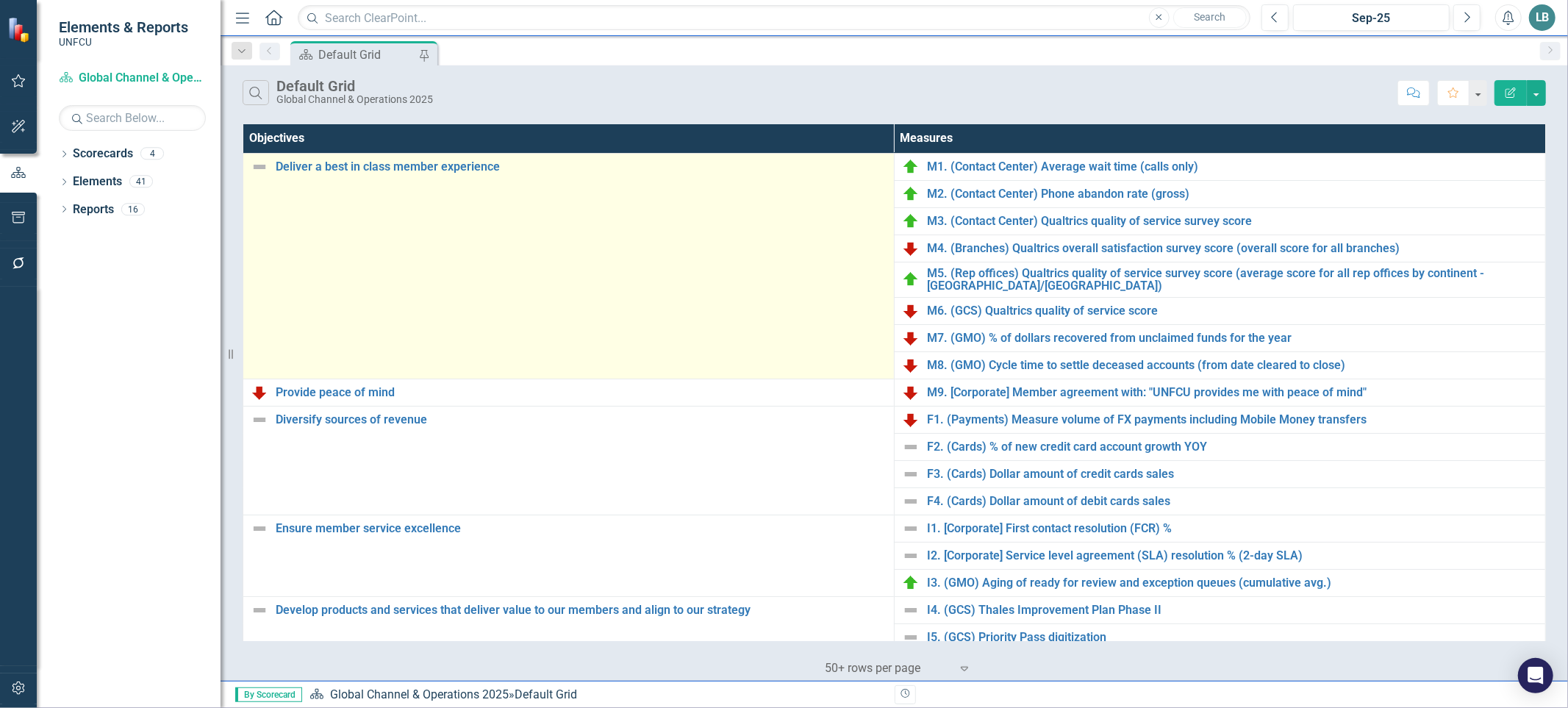
click at [258, 165] on img at bounding box center [260, 167] width 18 height 18
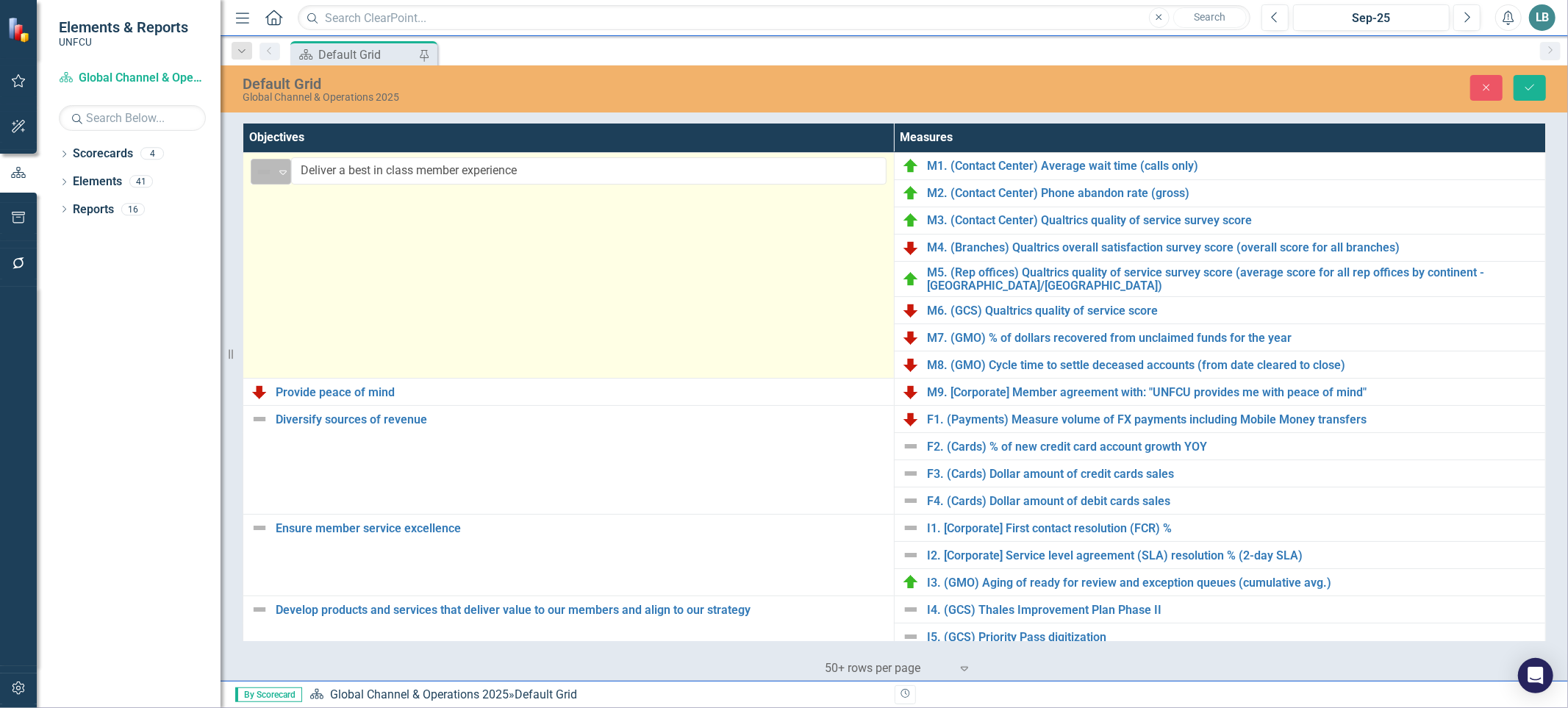
click at [281, 180] on div "Expand" at bounding box center [283, 171] width 14 height 25
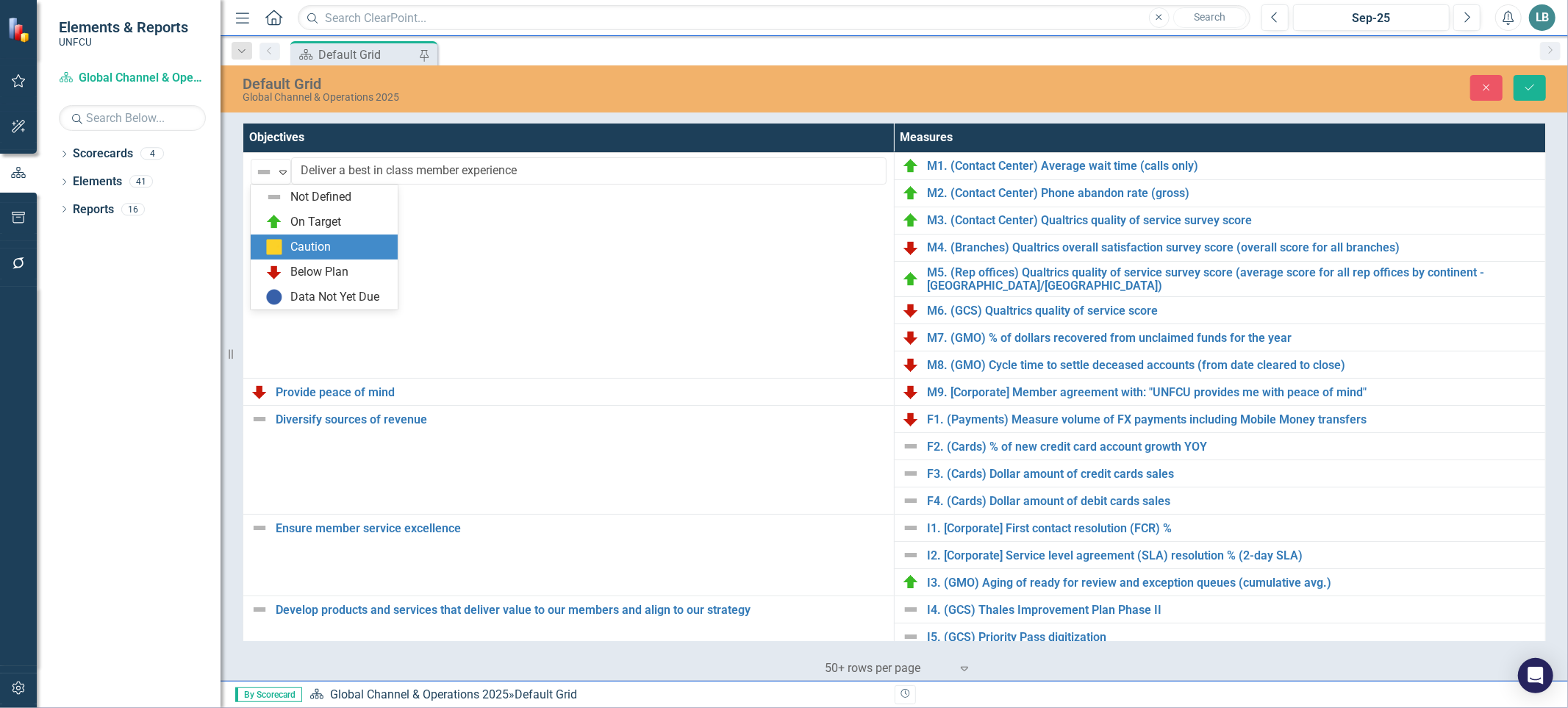
click at [284, 246] on div "Caution" at bounding box center [327, 247] width 123 height 18
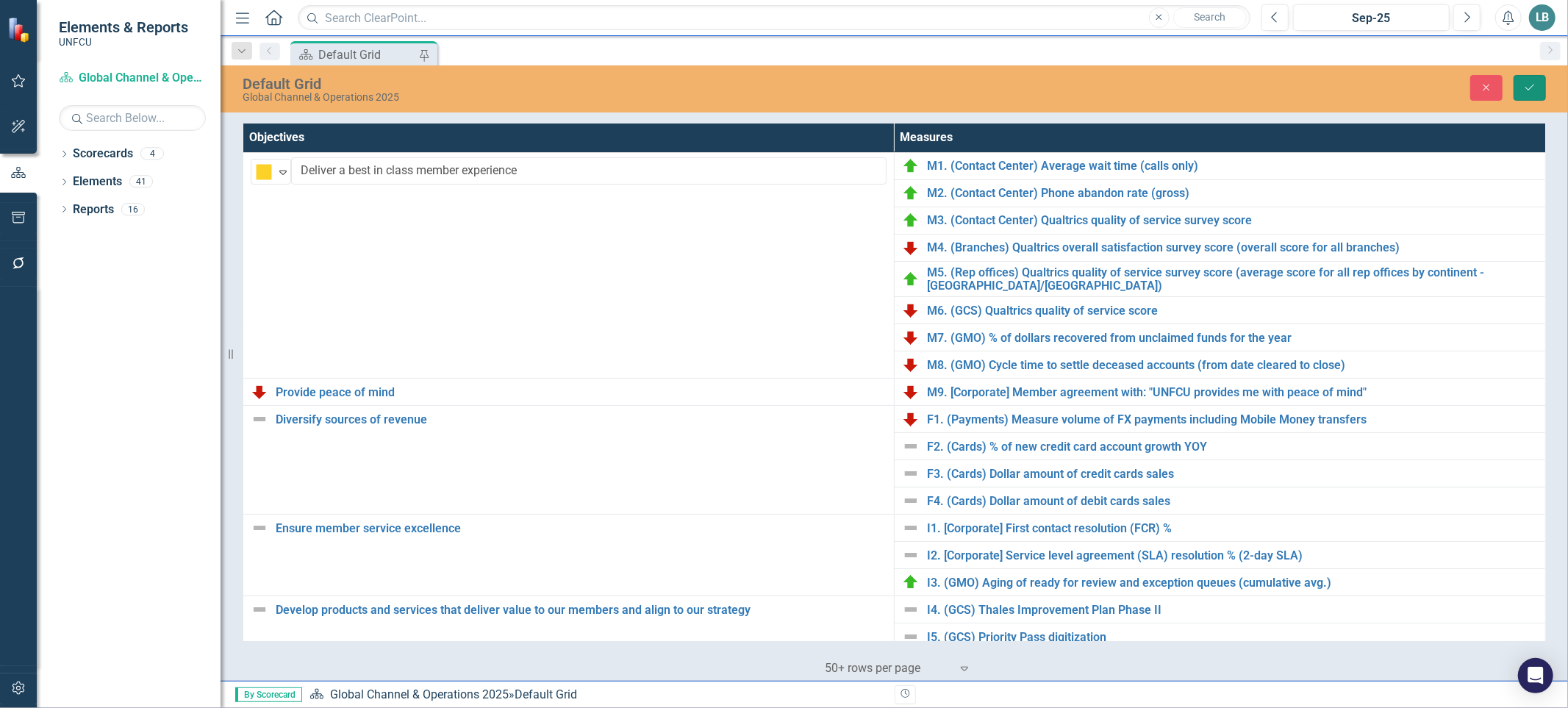
click at [1531, 91] on icon "Save" at bounding box center [1531, 88] width 14 height 10
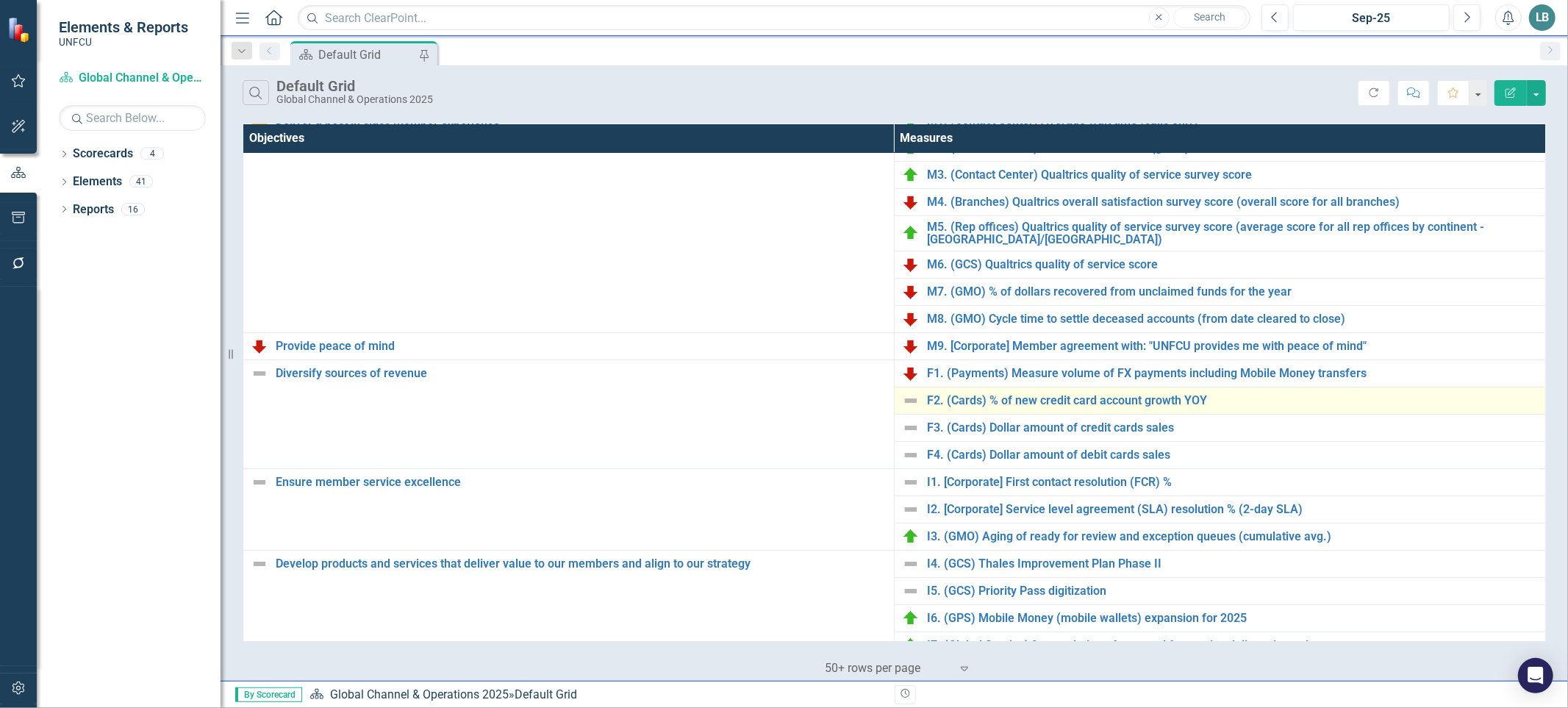
scroll to position [71, 0]
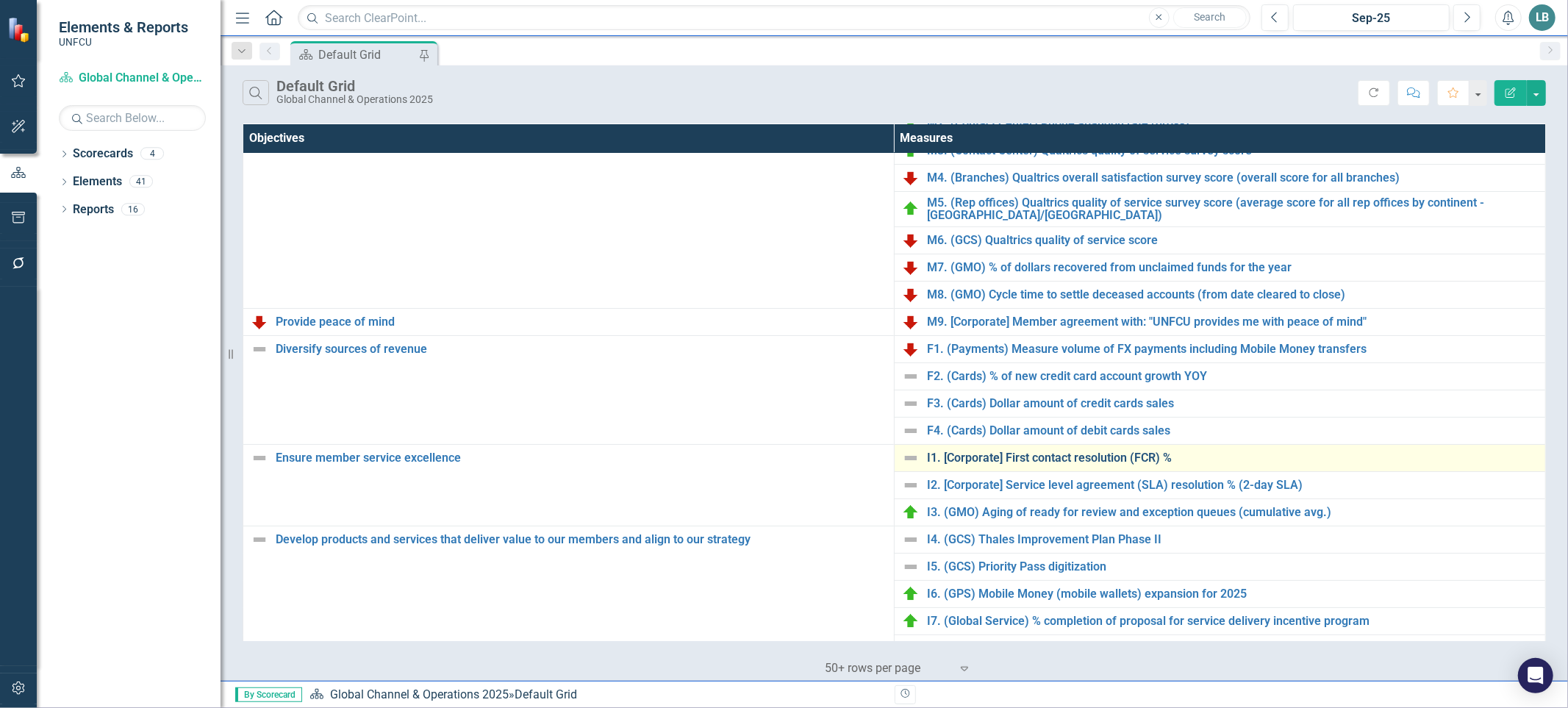
click at [1048, 463] on link "I1. [Corporate] First contact resolution (FCR) %" at bounding box center [1233, 458] width 611 height 14
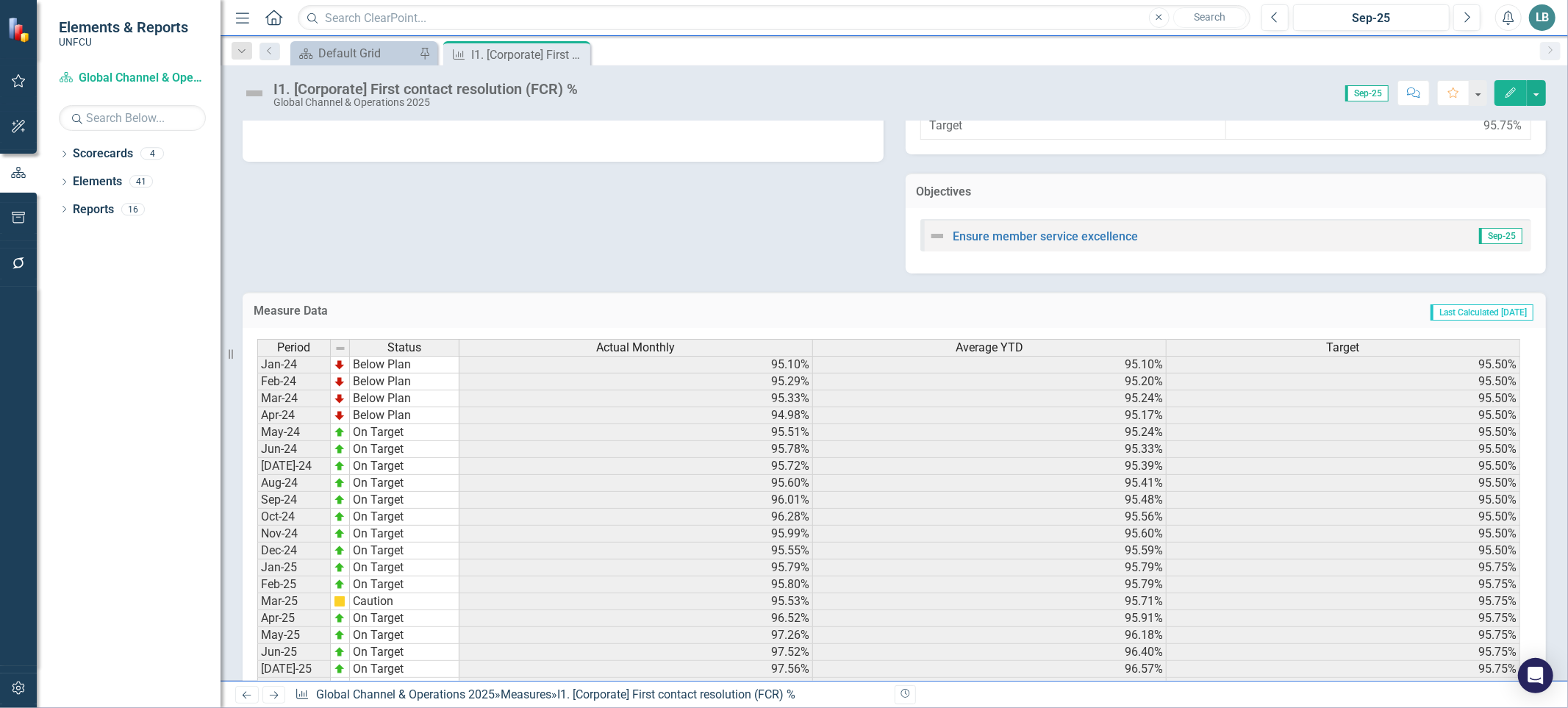
scroll to position [562, 0]
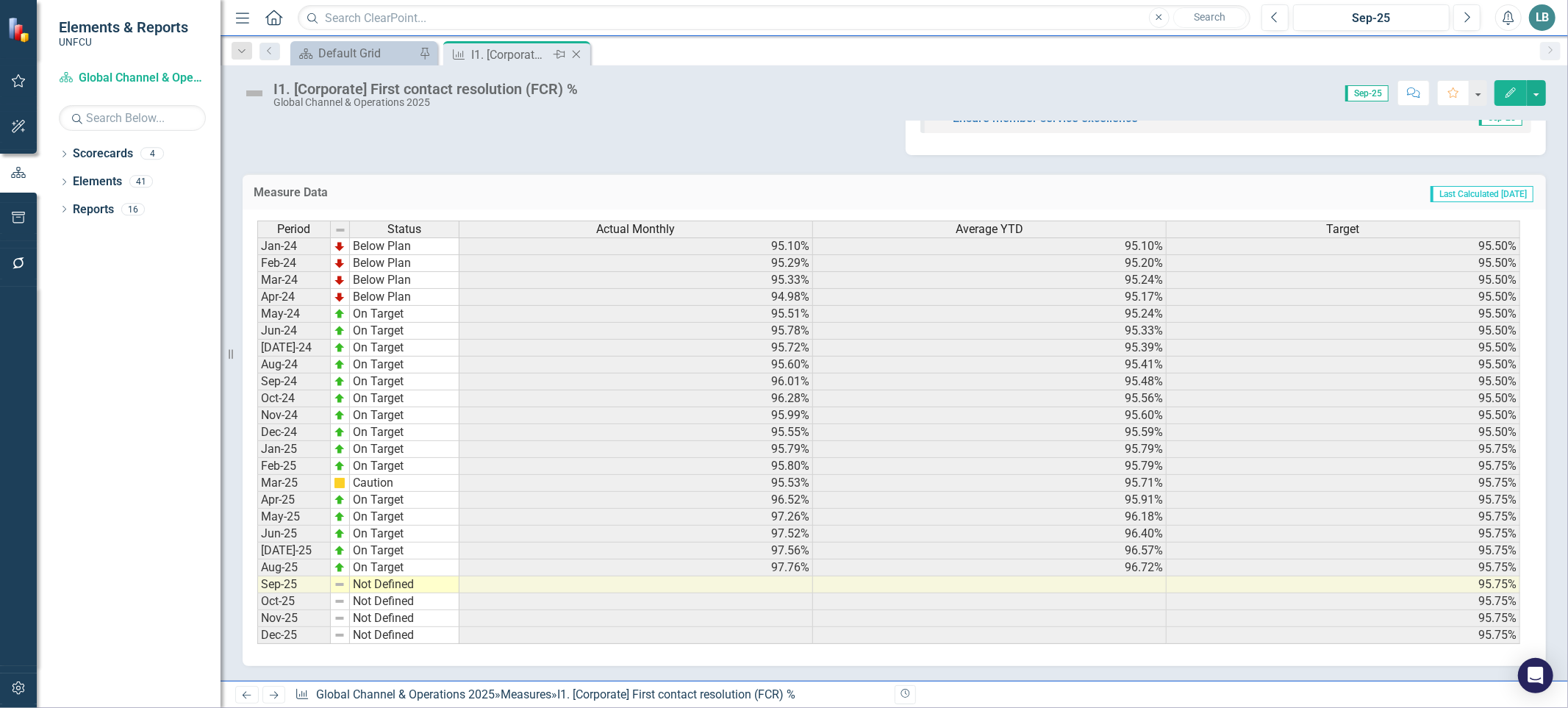
click at [579, 54] on icon "Close" at bounding box center [575, 54] width 14 height 12
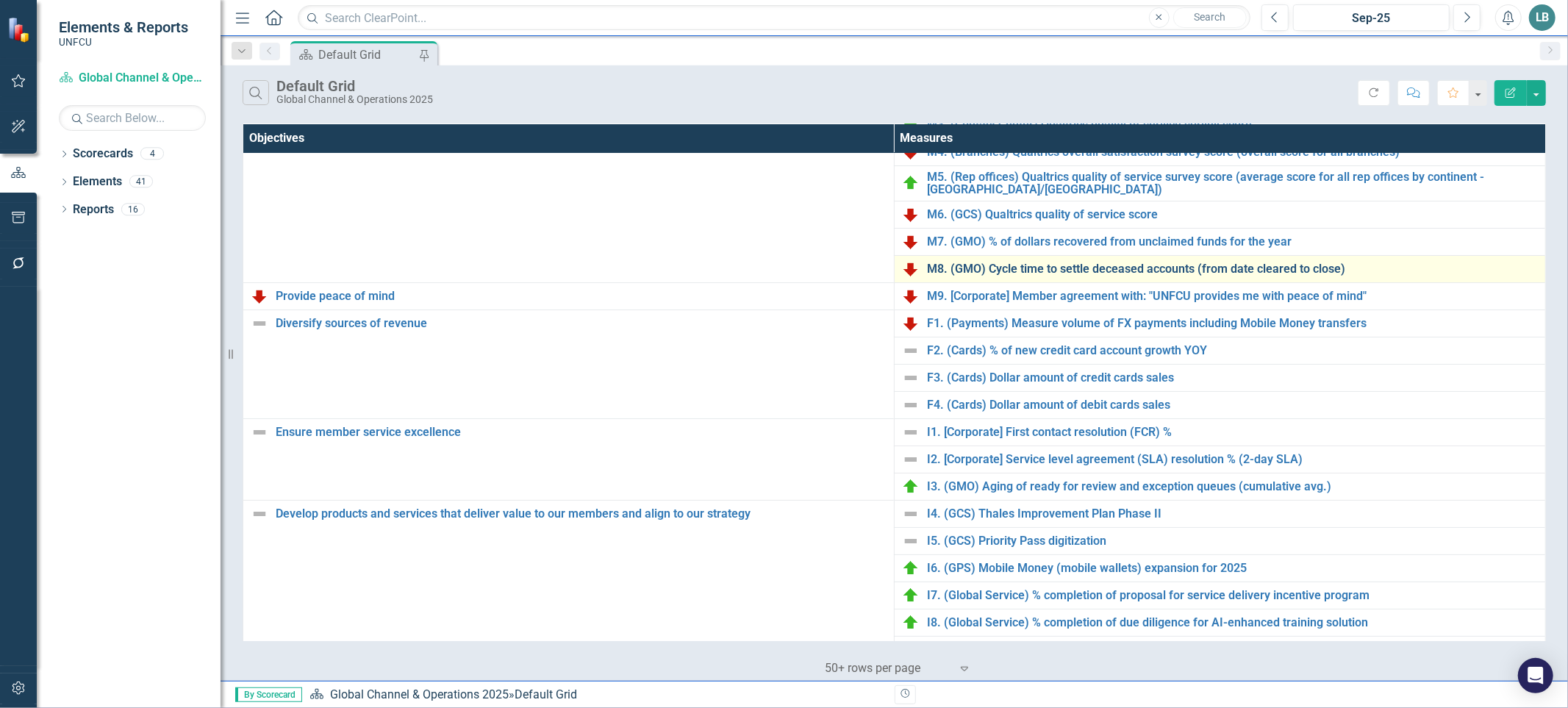
scroll to position [280, 0]
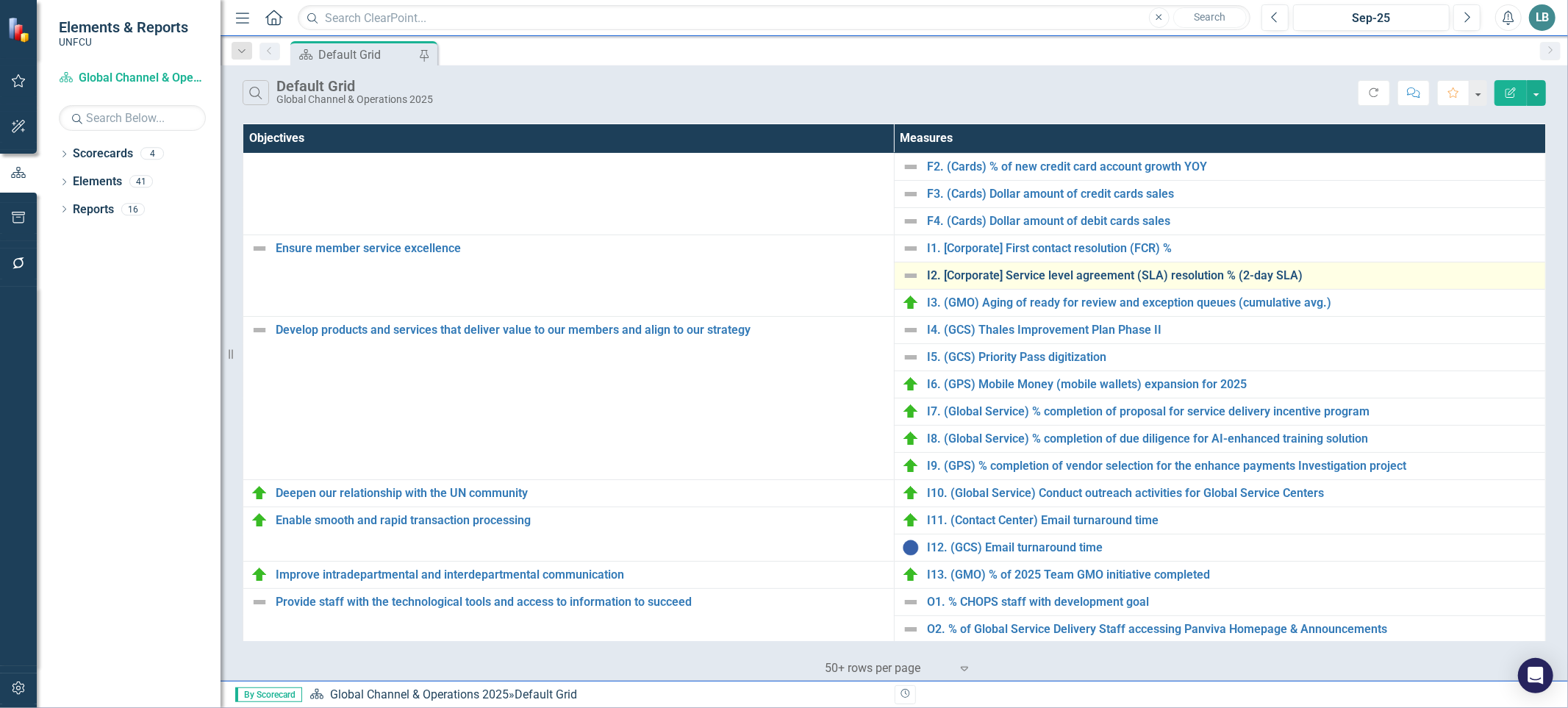
click at [982, 277] on link "I2. [Corporate] Service level agreement (SLA) resolution % (2-day SLA)" at bounding box center [1233, 276] width 611 height 14
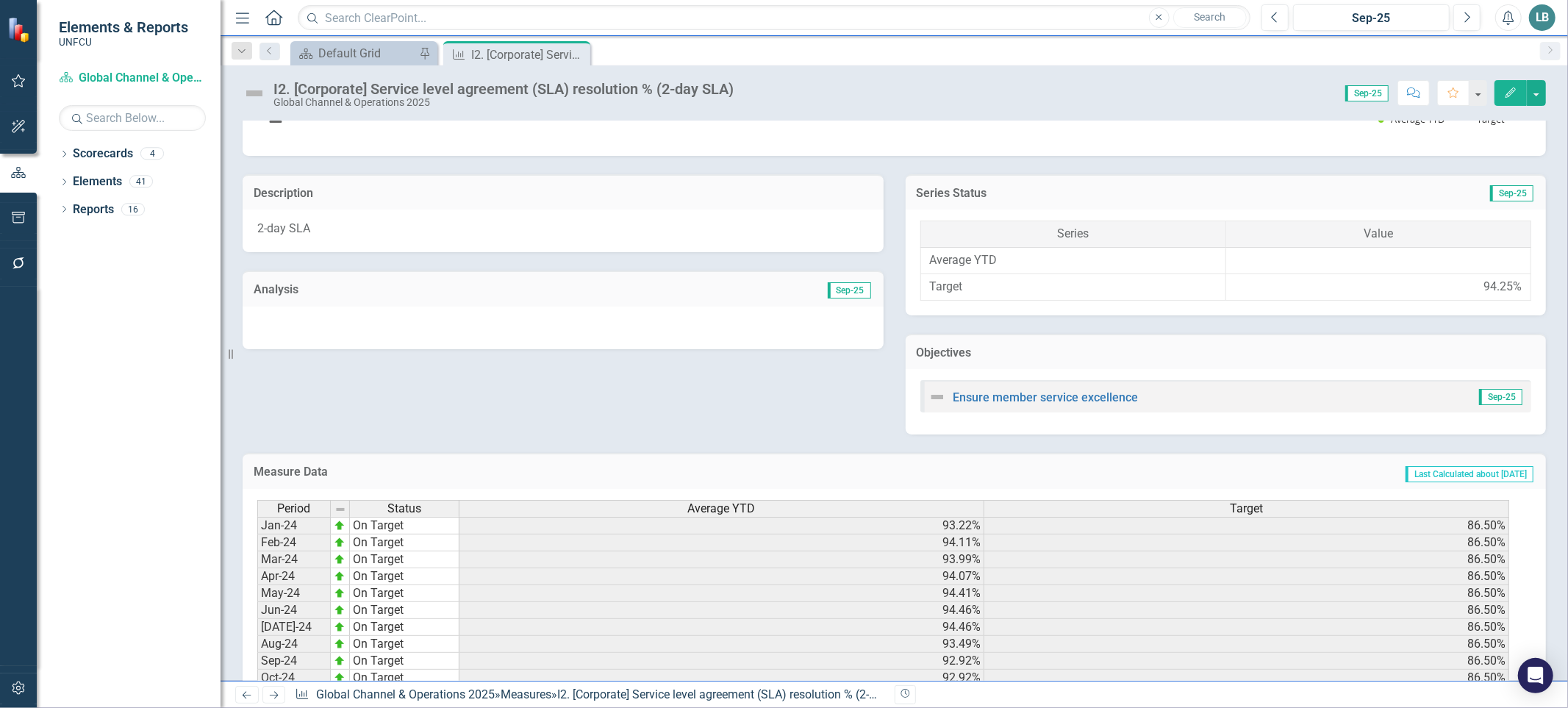
scroll to position [524, 0]
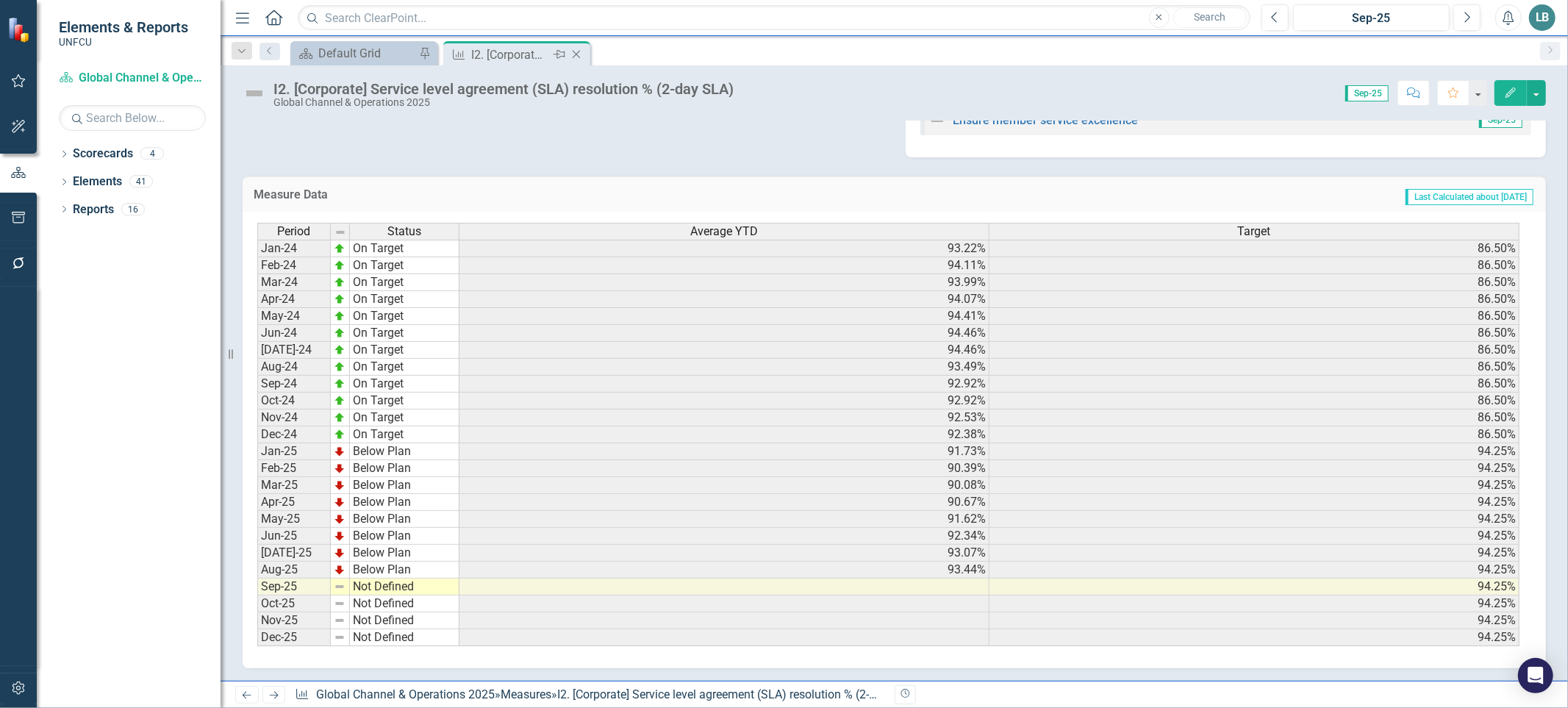
click at [575, 54] on icon at bounding box center [577, 55] width 9 height 9
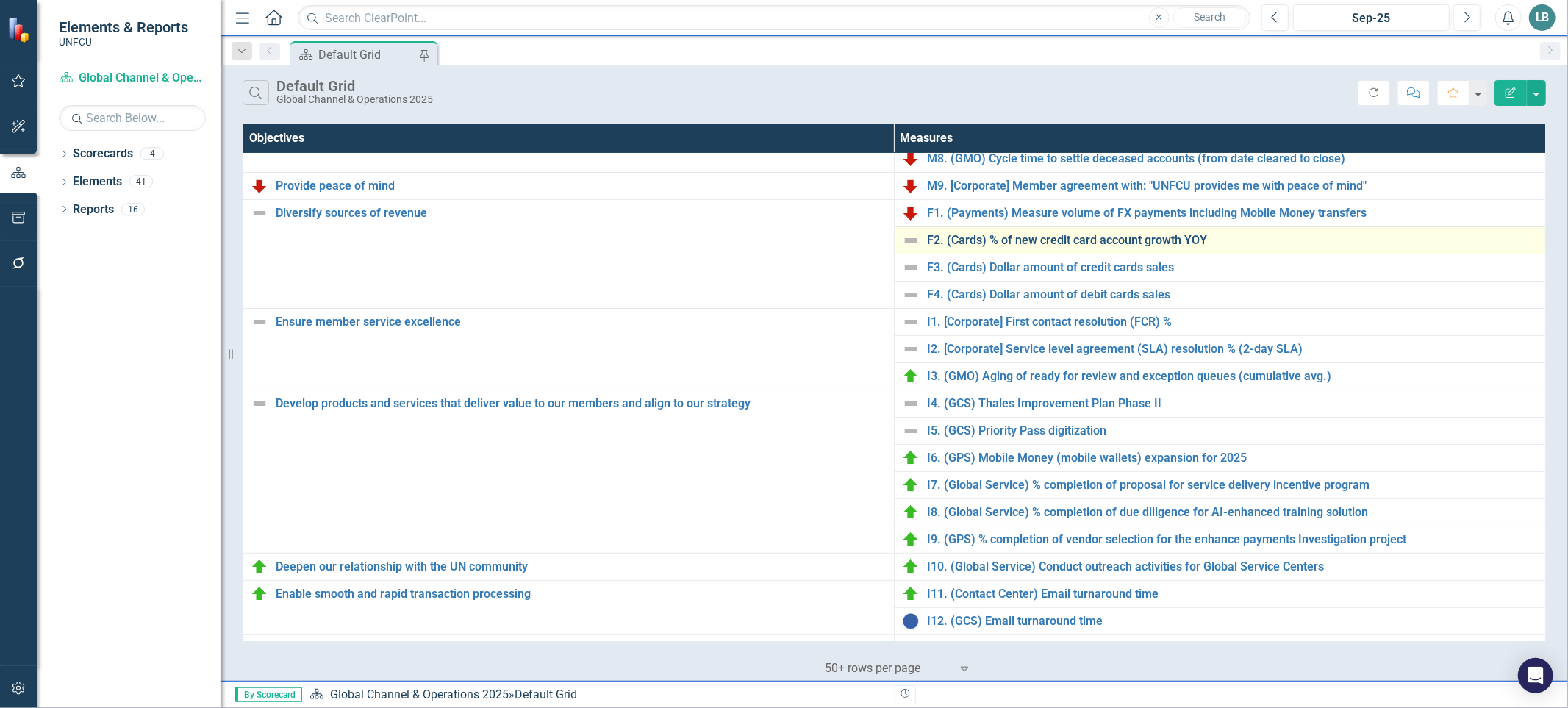
scroll to position [243, 0]
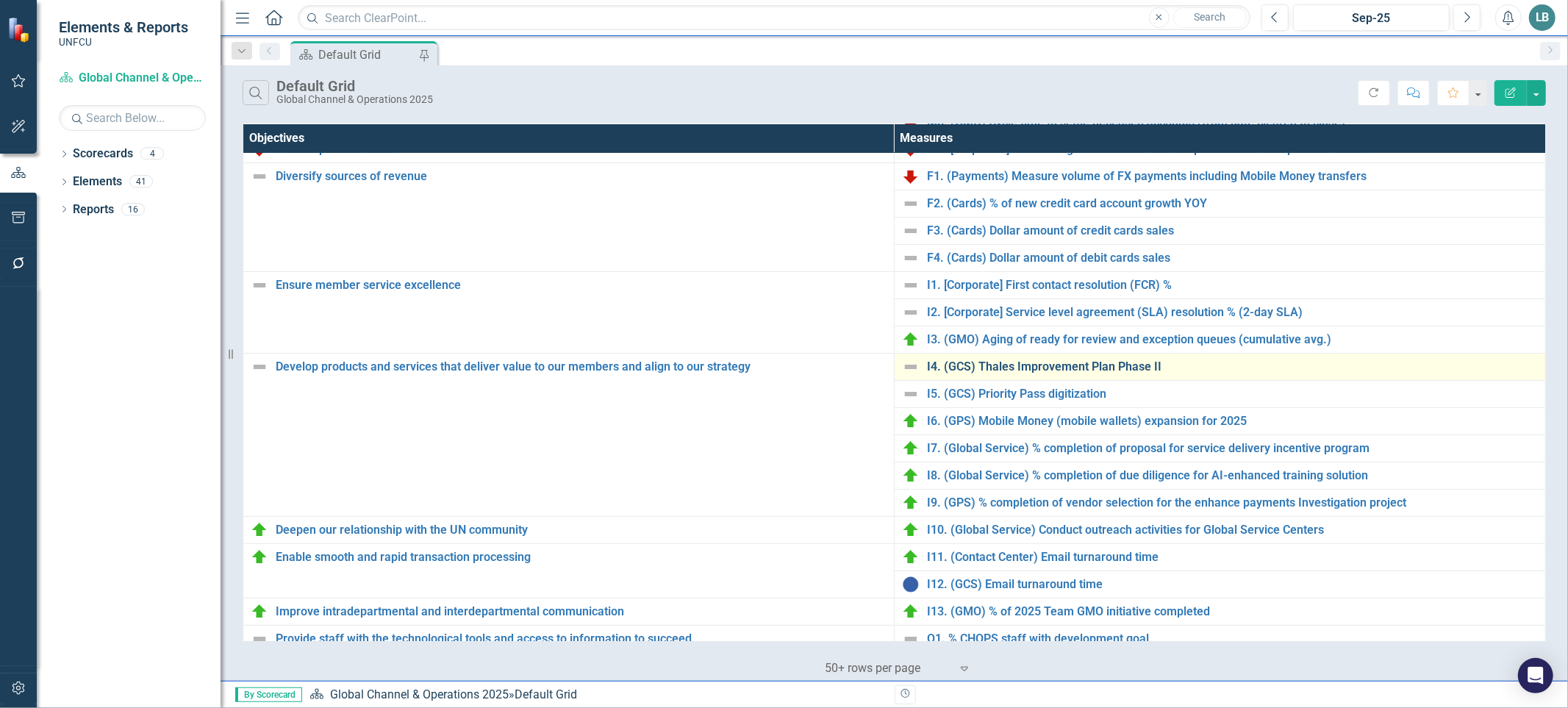
click at [1097, 364] on link "I4. (GCS) Thales Improvement Plan Phase II" at bounding box center [1233, 367] width 611 height 14
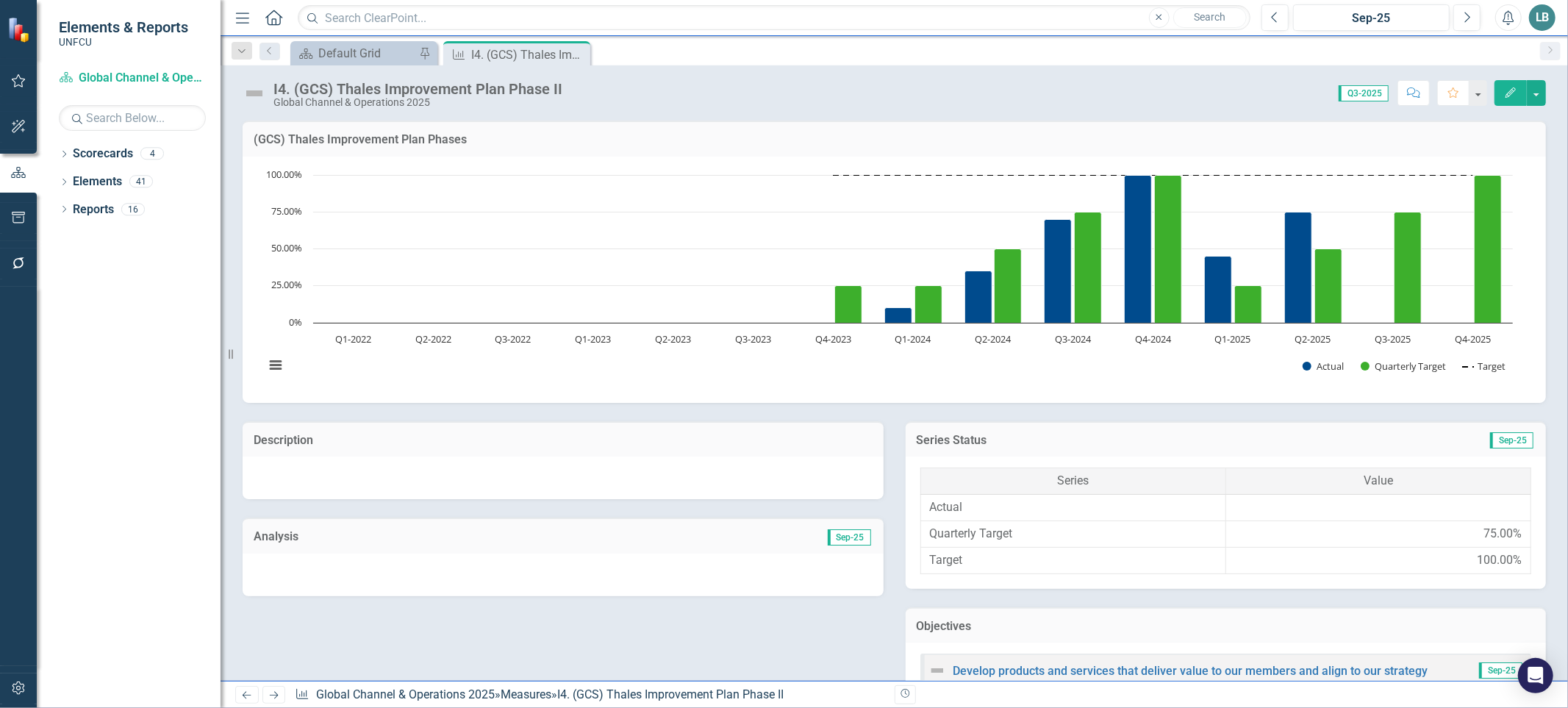
scroll to position [358, 0]
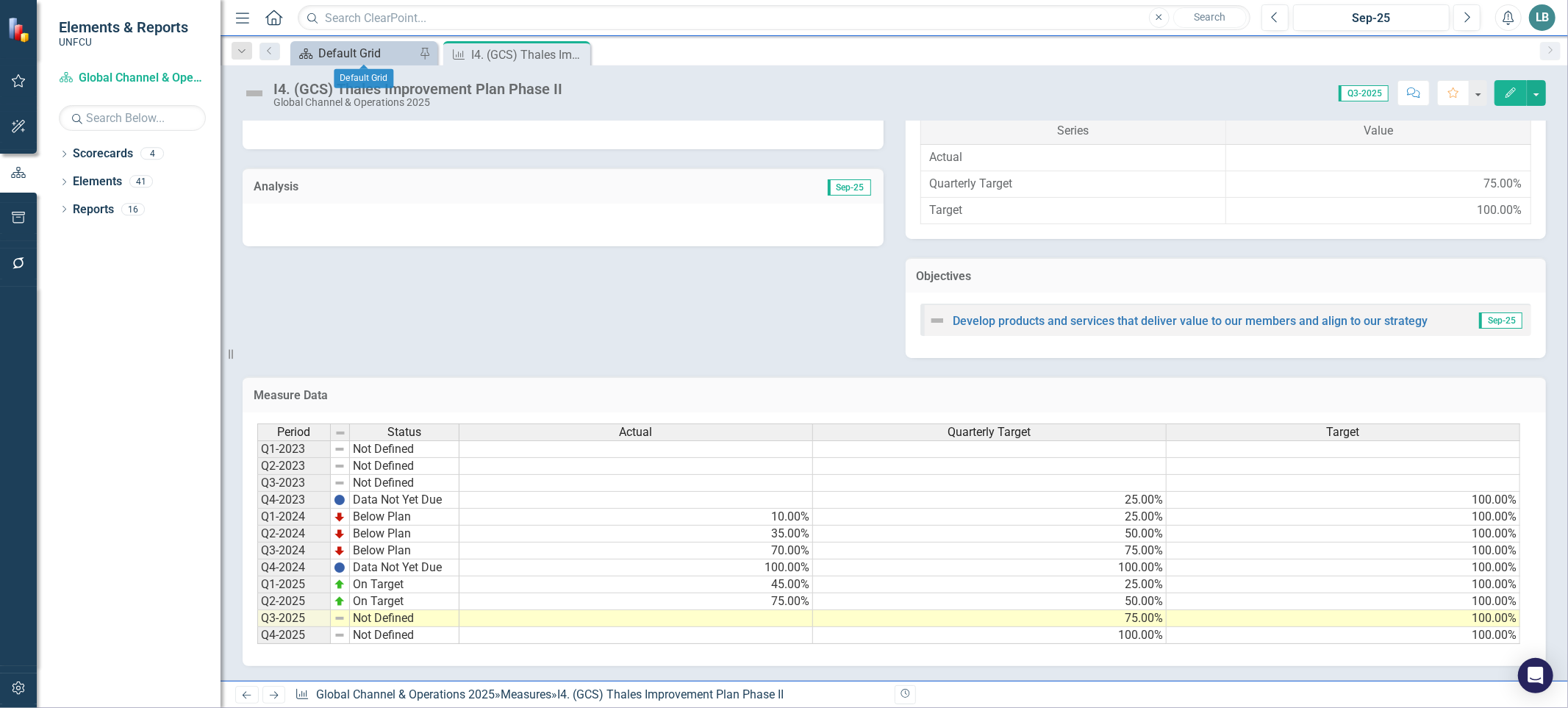
click at [379, 49] on div "Default Grid" at bounding box center [367, 54] width 97 height 19
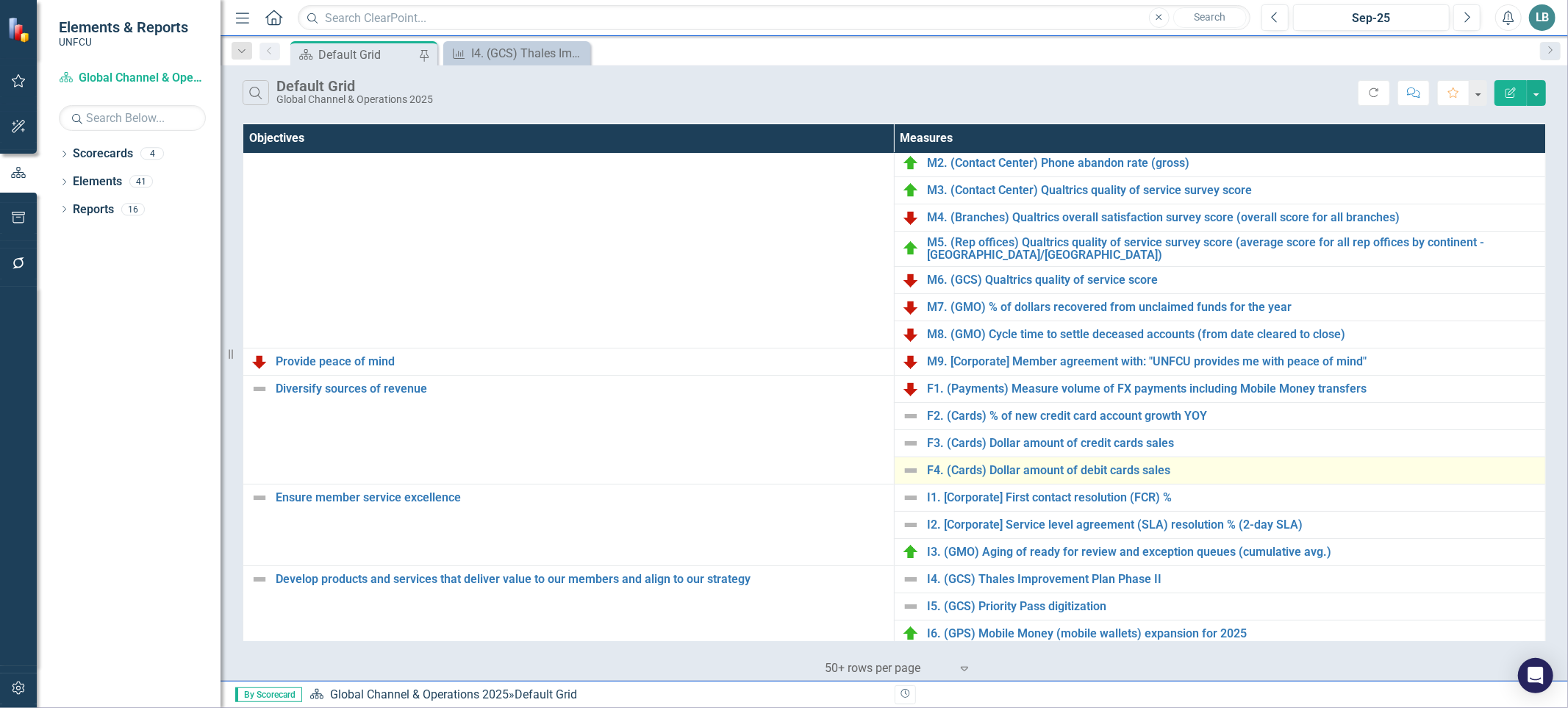
scroll to position [64, 0]
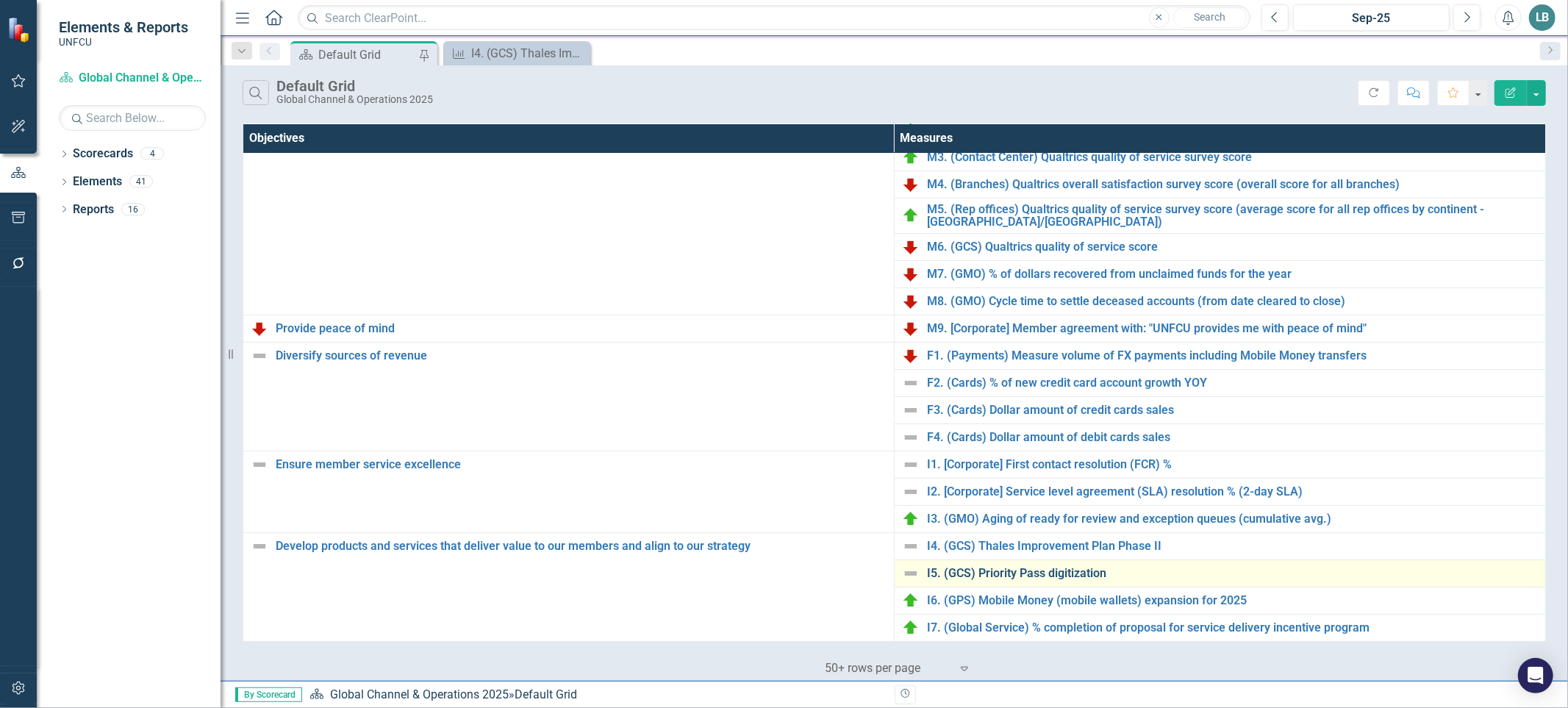
click at [1027, 577] on link "I5. (GCS) Priority Pass digitization" at bounding box center [1233, 574] width 611 height 14
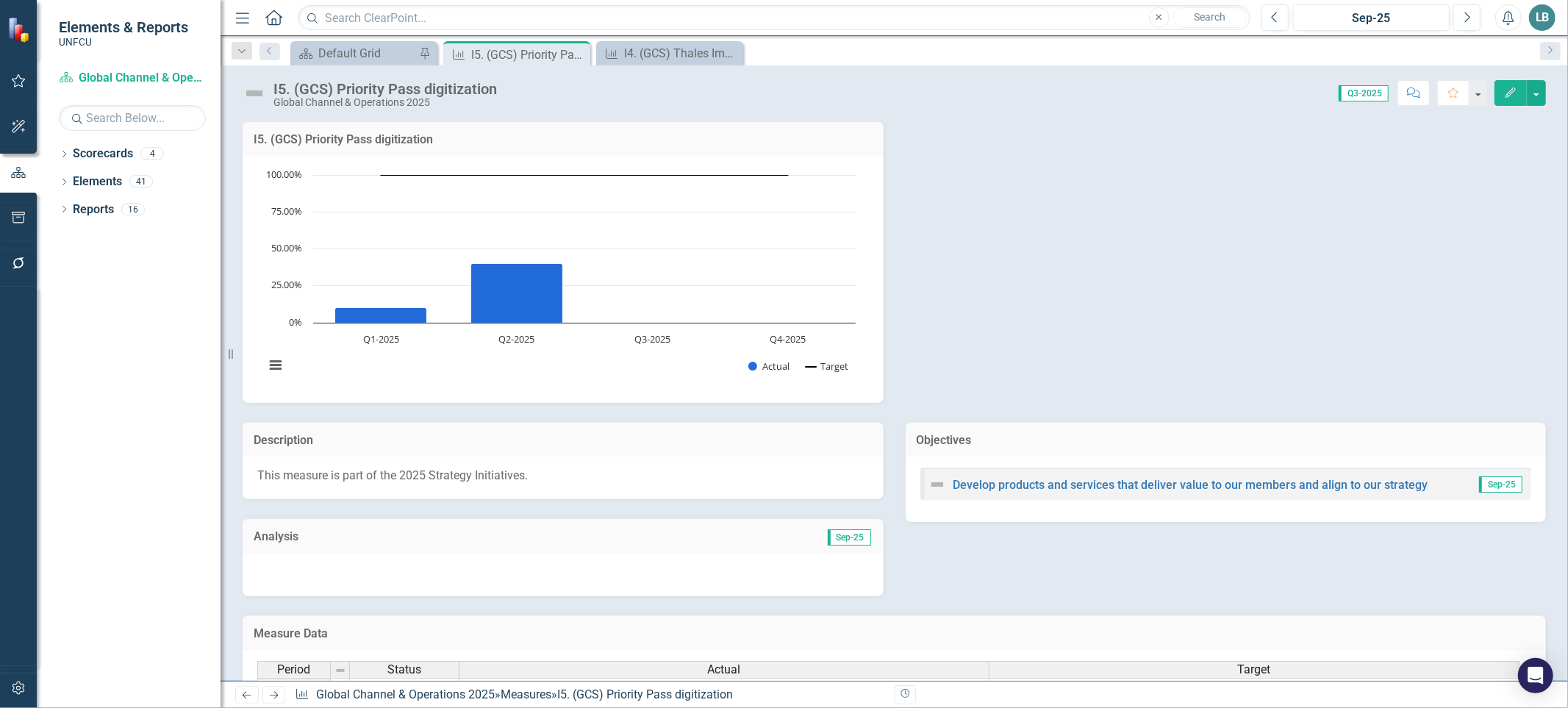
scroll to position [246, 0]
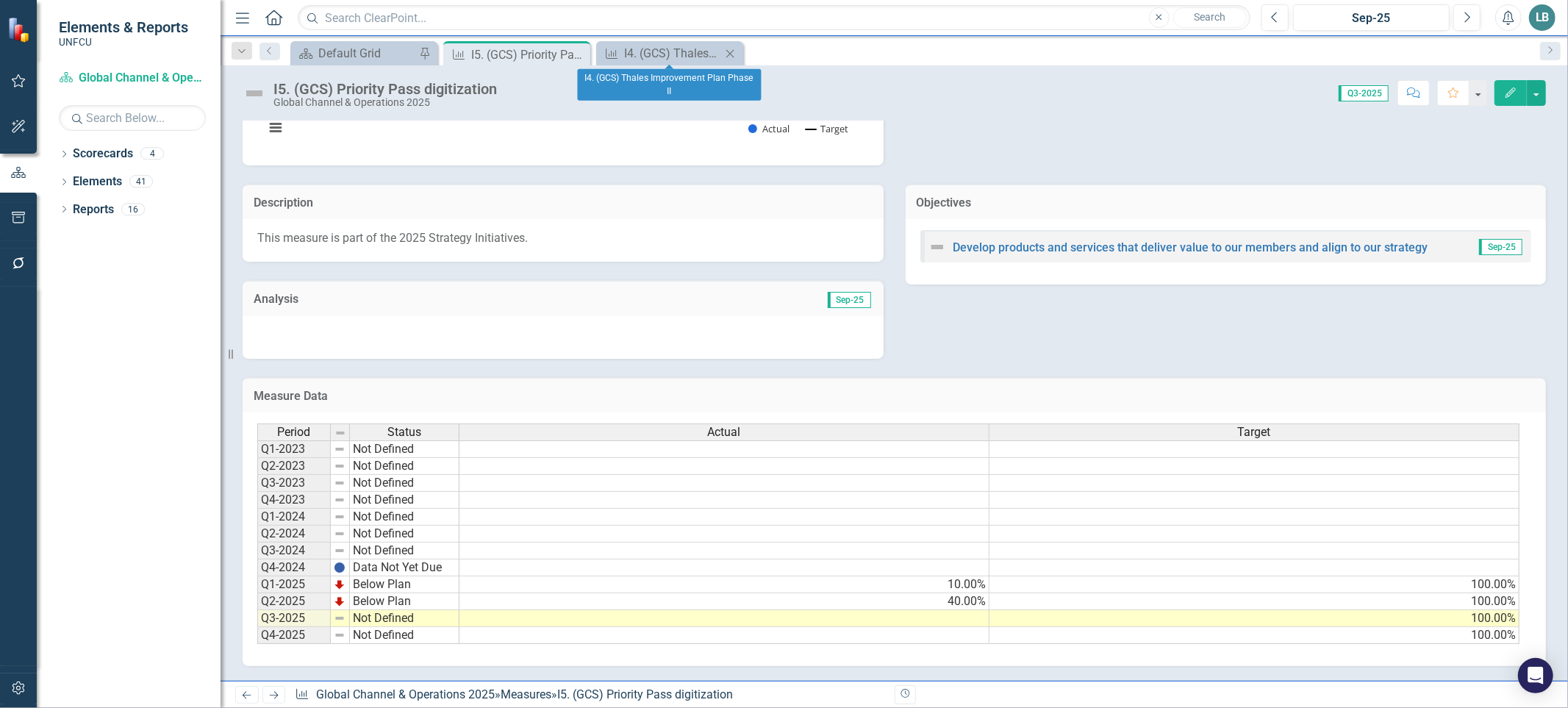
click at [731, 55] on icon "Close" at bounding box center [730, 54] width 14 height 12
click at [571, 59] on icon "Close" at bounding box center [575, 54] width 14 height 12
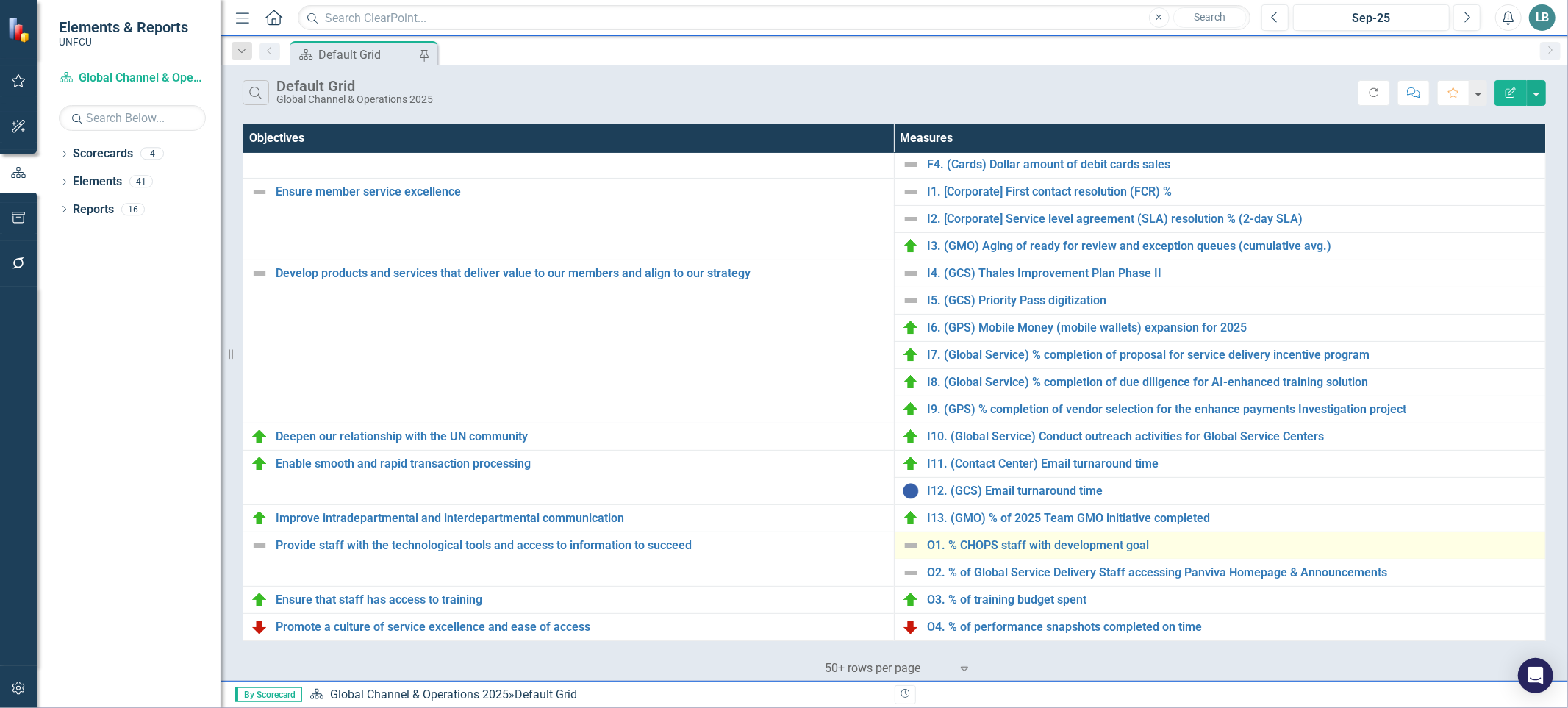
scroll to position [24, 0]
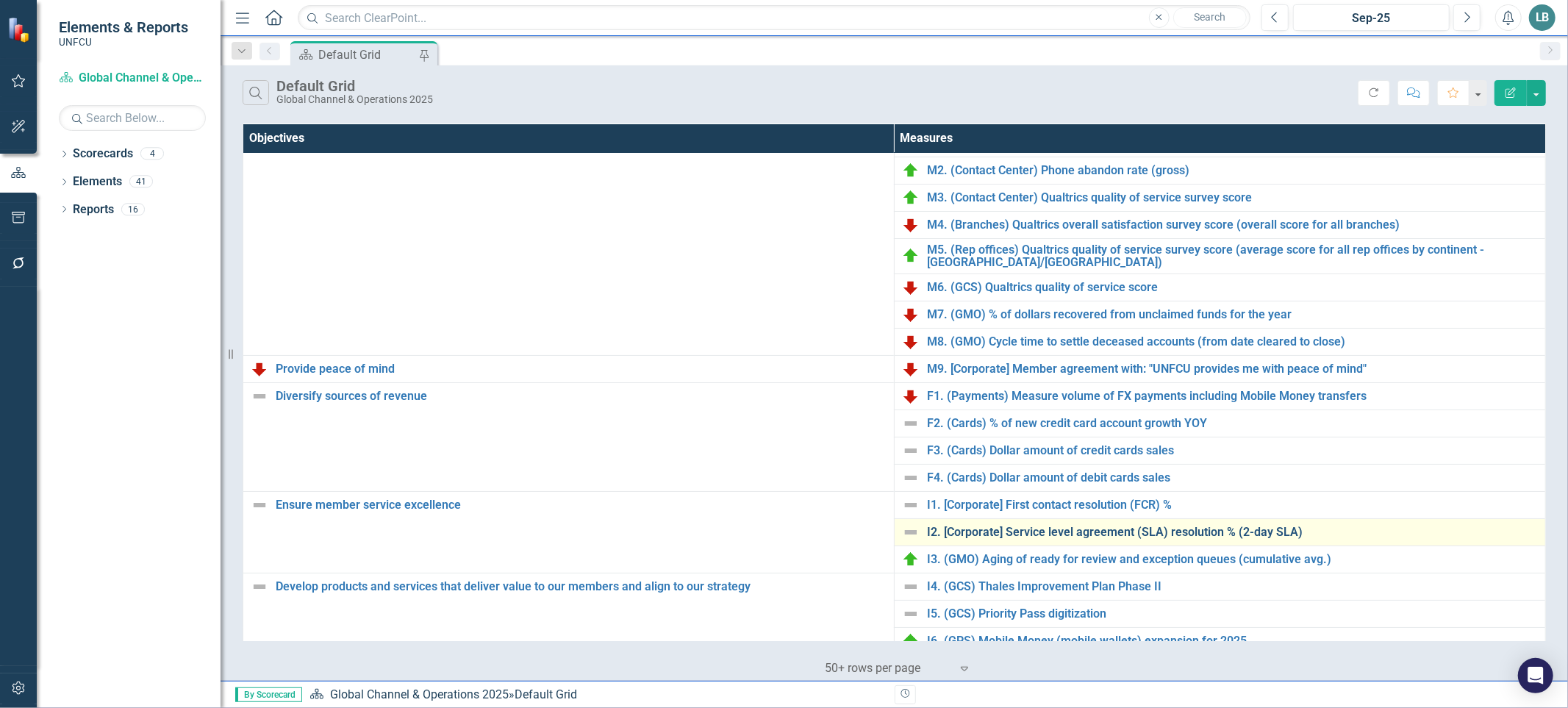
click at [976, 534] on link "I2. [Corporate] Service level agreement (SLA) resolution % (2-day SLA)" at bounding box center [1233, 533] width 611 height 14
